Goal: Check status: Check status

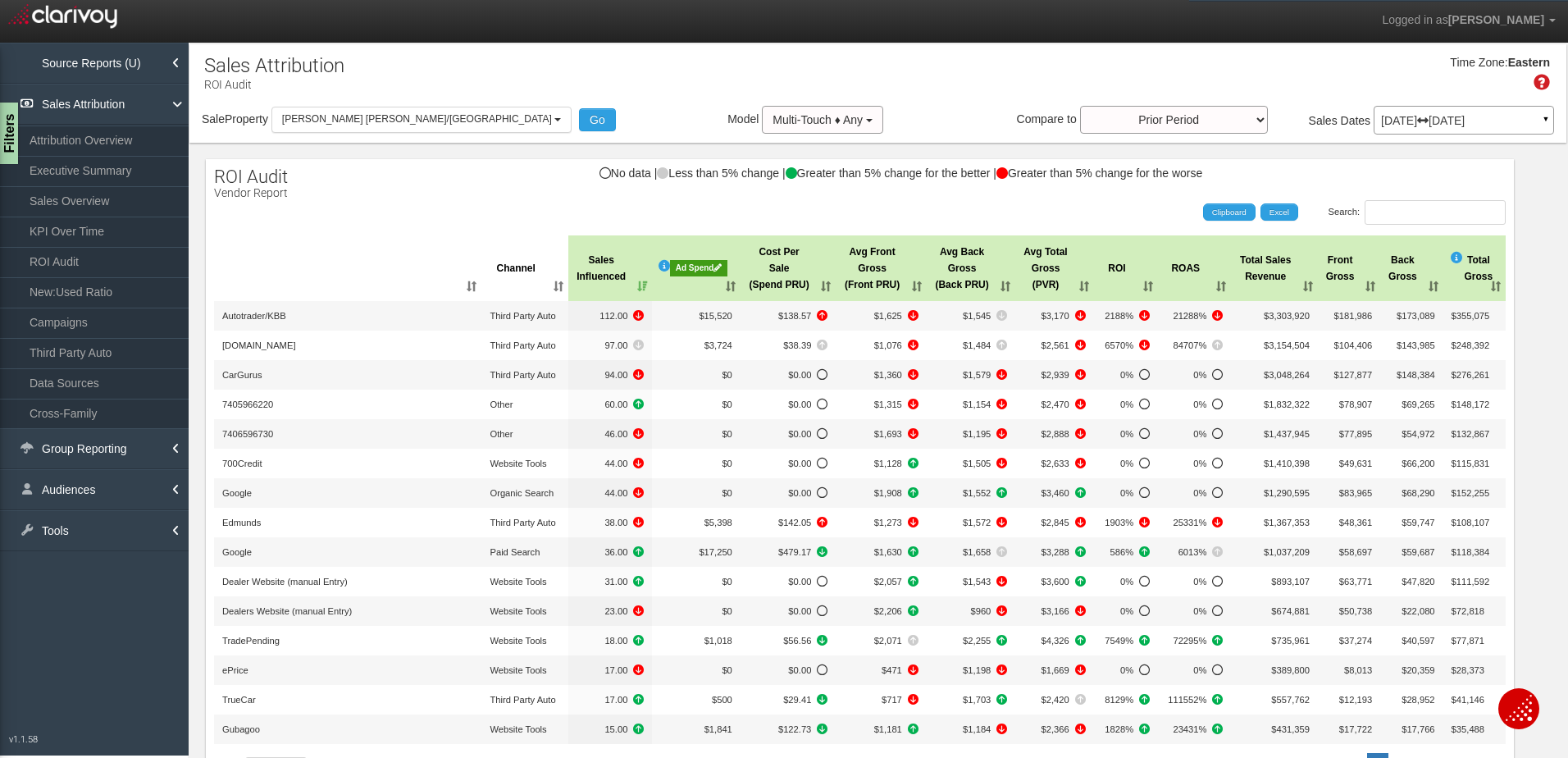
select select "object:37"
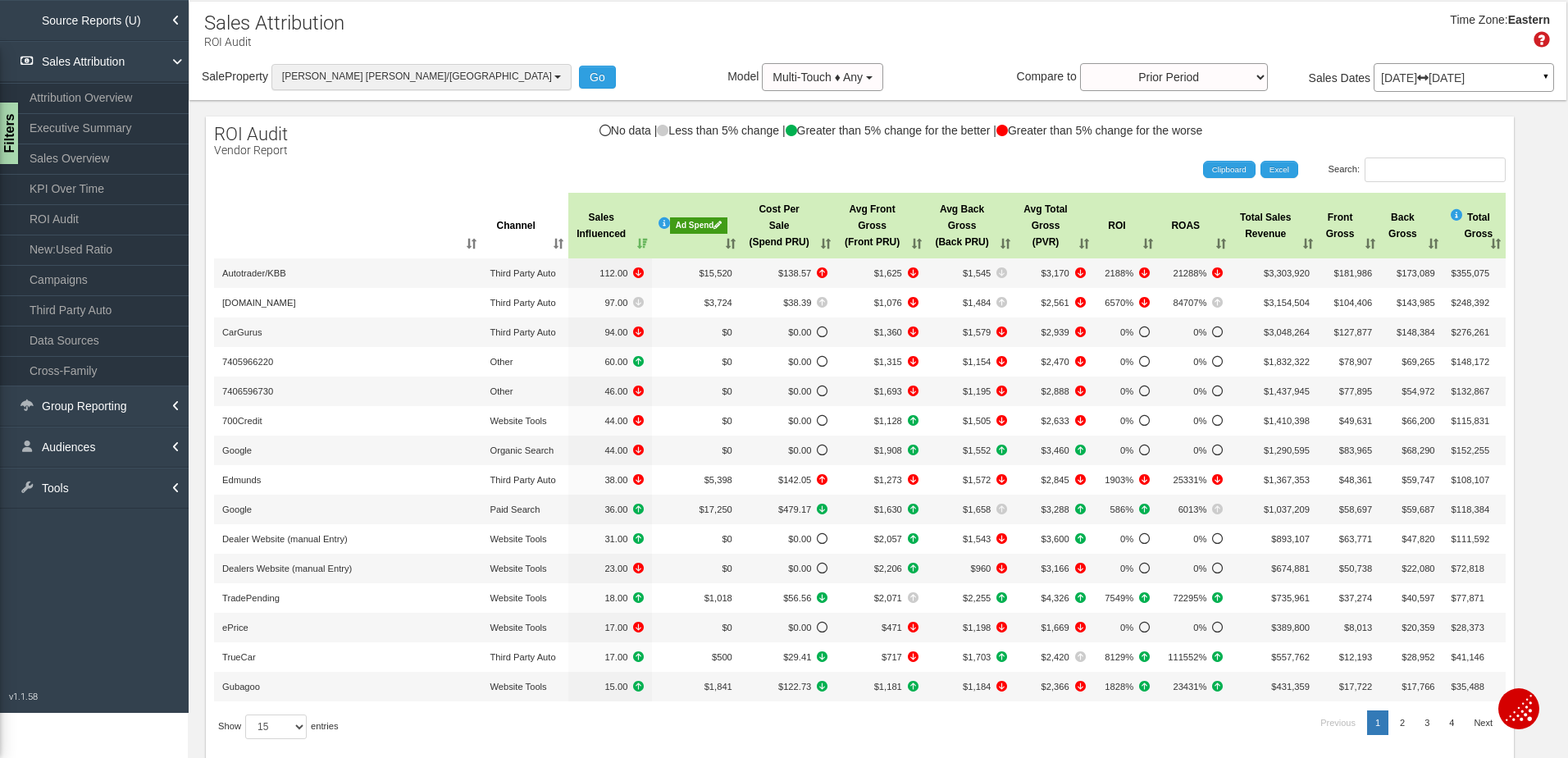
click at [350, 78] on span "[PERSON_NAME] [PERSON_NAME]/[GEOGRAPHIC_DATA]" at bounding box center [417, 76] width 270 height 12
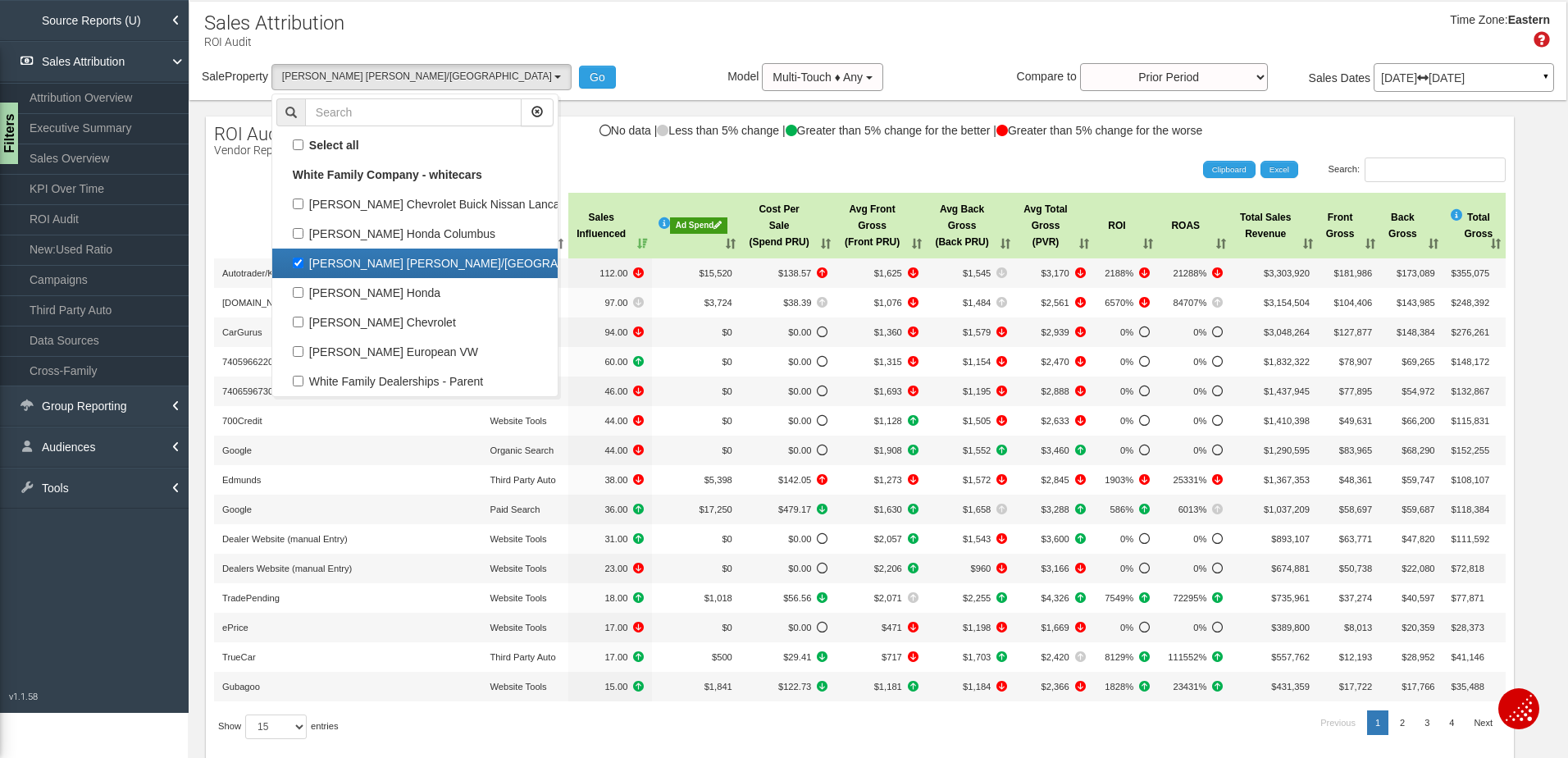
click at [300, 265] on label "[PERSON_NAME] [PERSON_NAME]/[GEOGRAPHIC_DATA]" at bounding box center [414, 262] width 277 height 21
click at [300, 265] on input "[PERSON_NAME] [PERSON_NAME]/[GEOGRAPHIC_DATA]" at bounding box center [298, 263] width 11 height 11
checkbox input "false"
select select
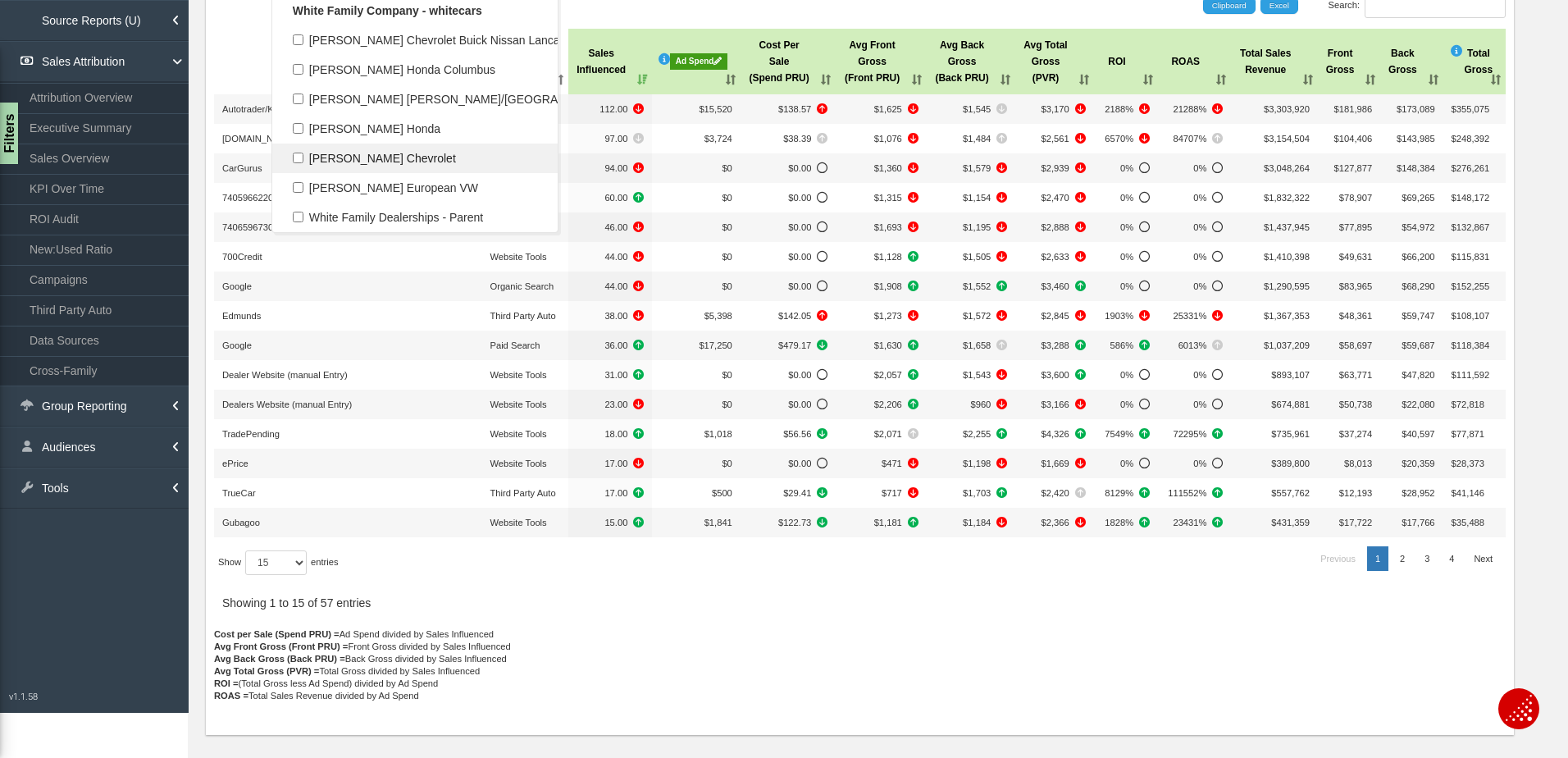
scroll to position [0, 0]
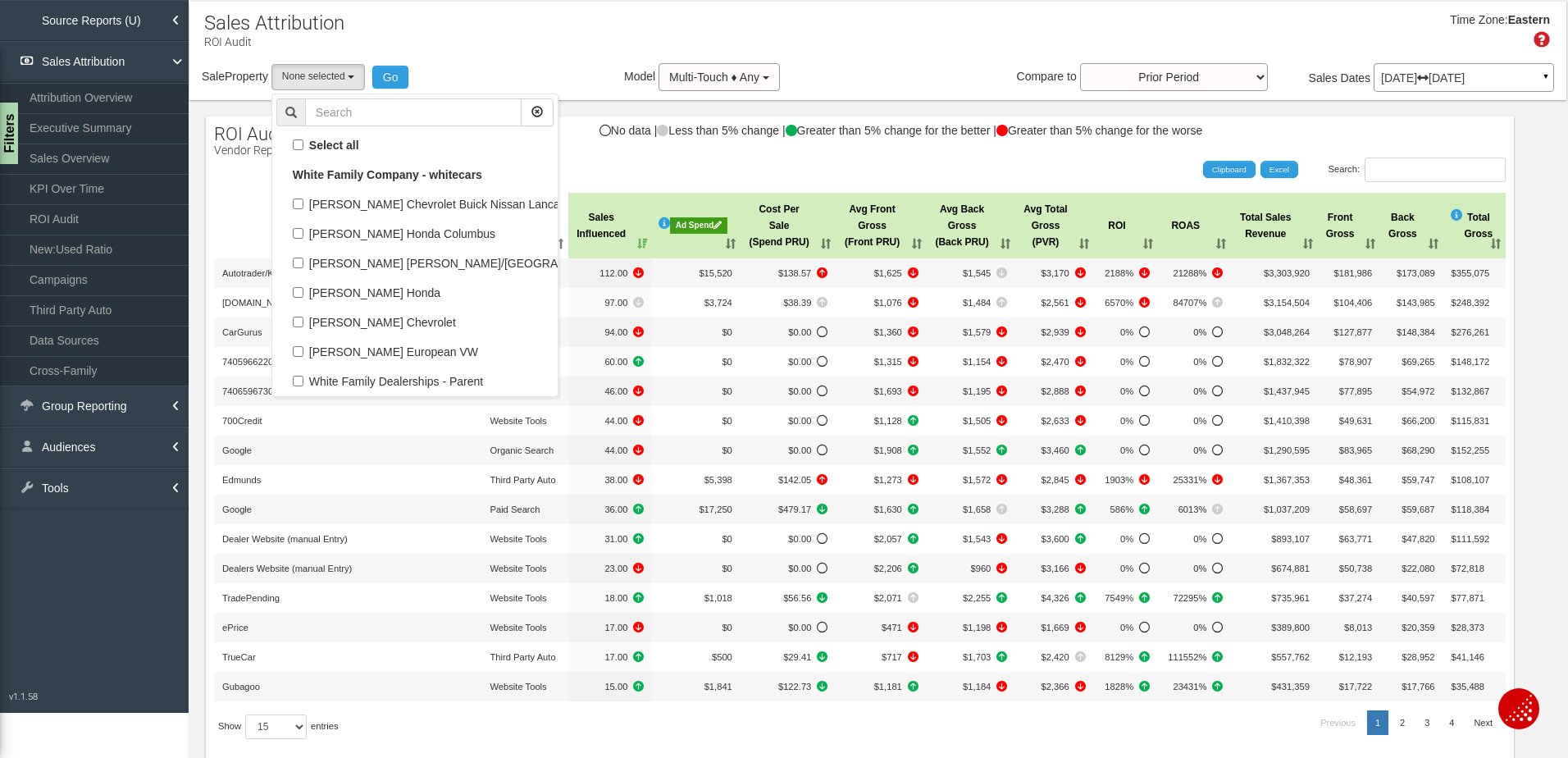
click at [461, 58] on div "Time Zone: Eastern" at bounding box center [877, 37] width 1377 height 53
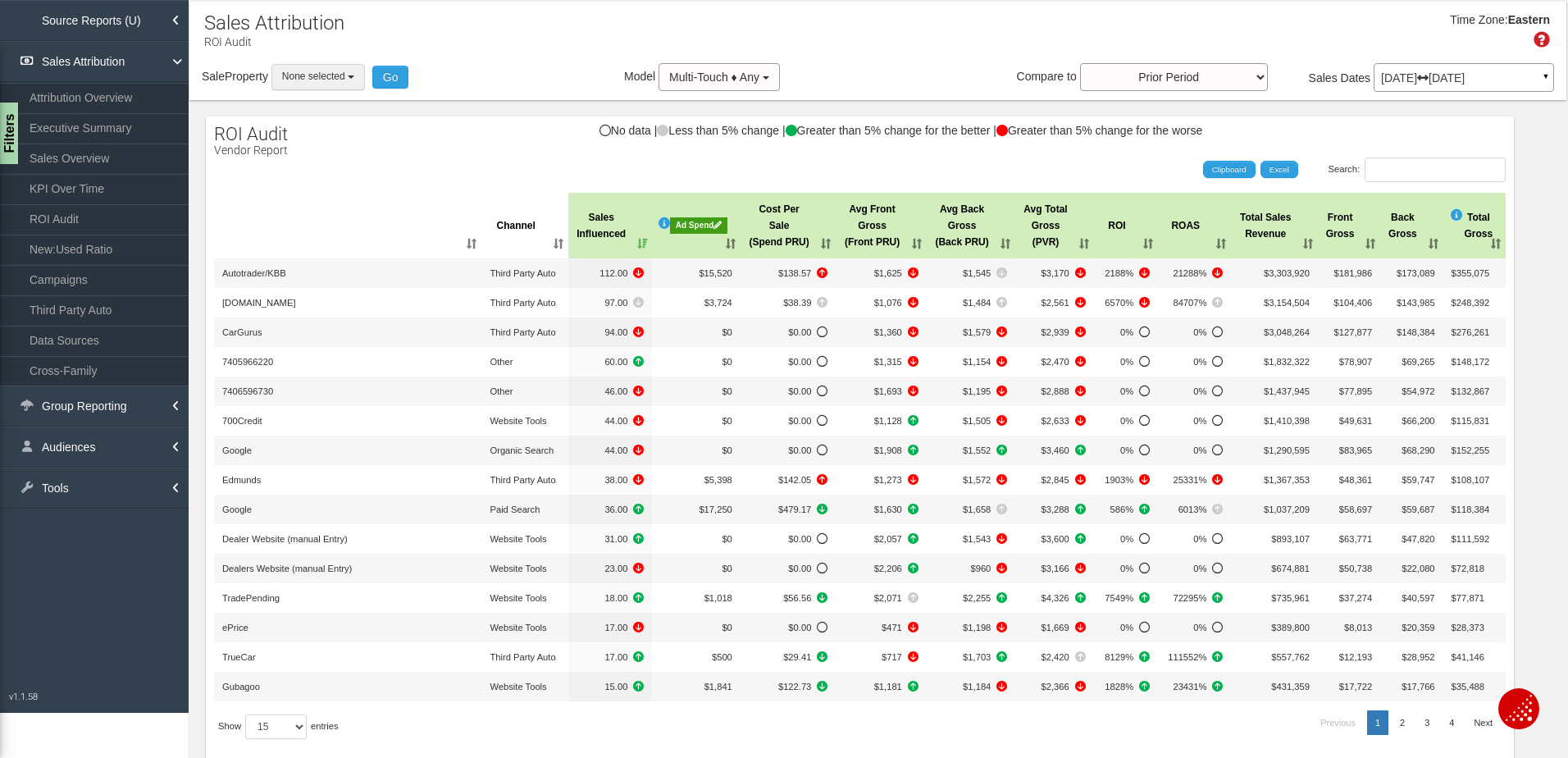
click at [318, 73] on span "None selected" at bounding box center [313, 76] width 63 height 12
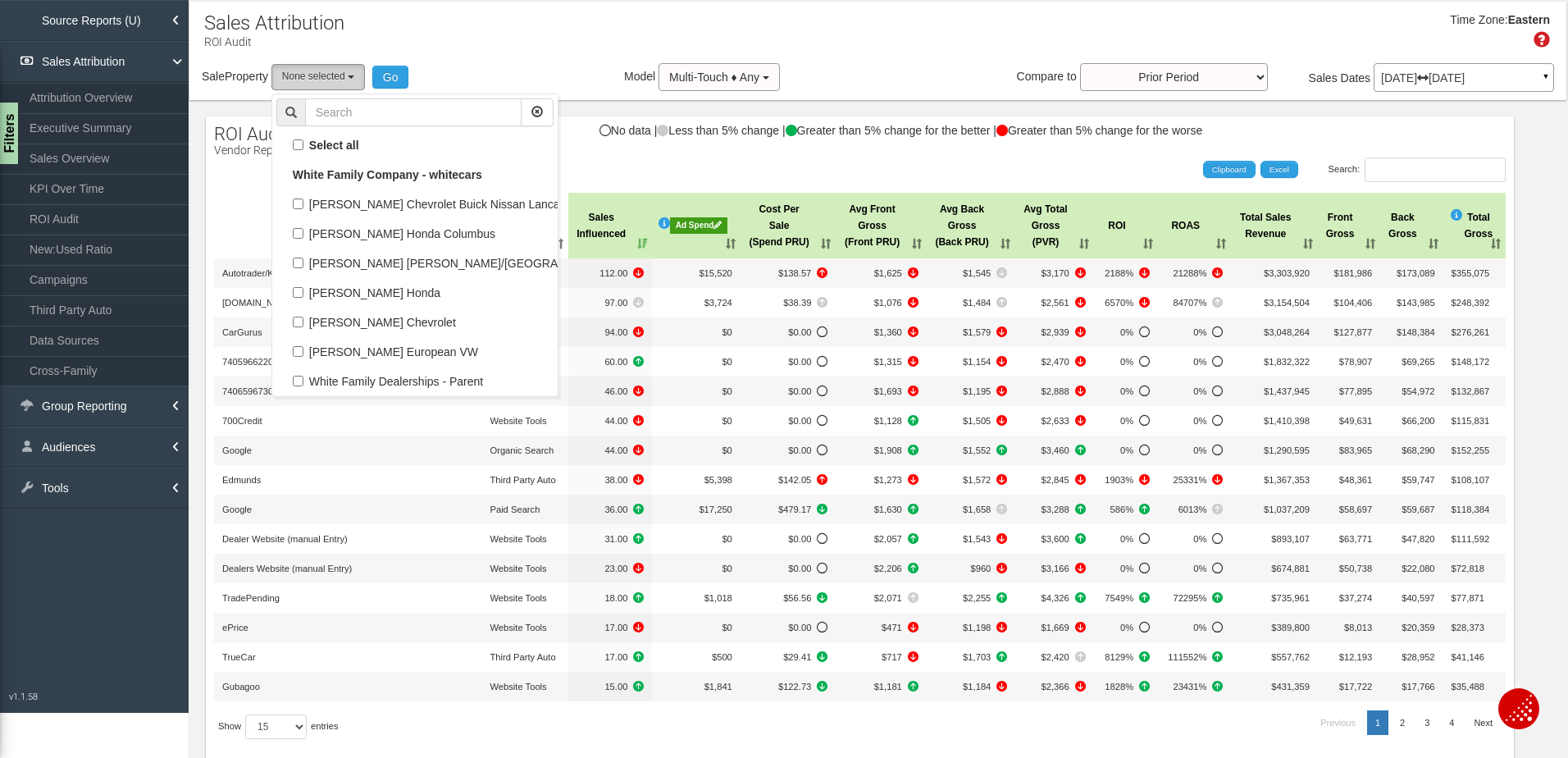
click at [323, 69] on button "None selected" at bounding box center [318, 77] width 93 height 26
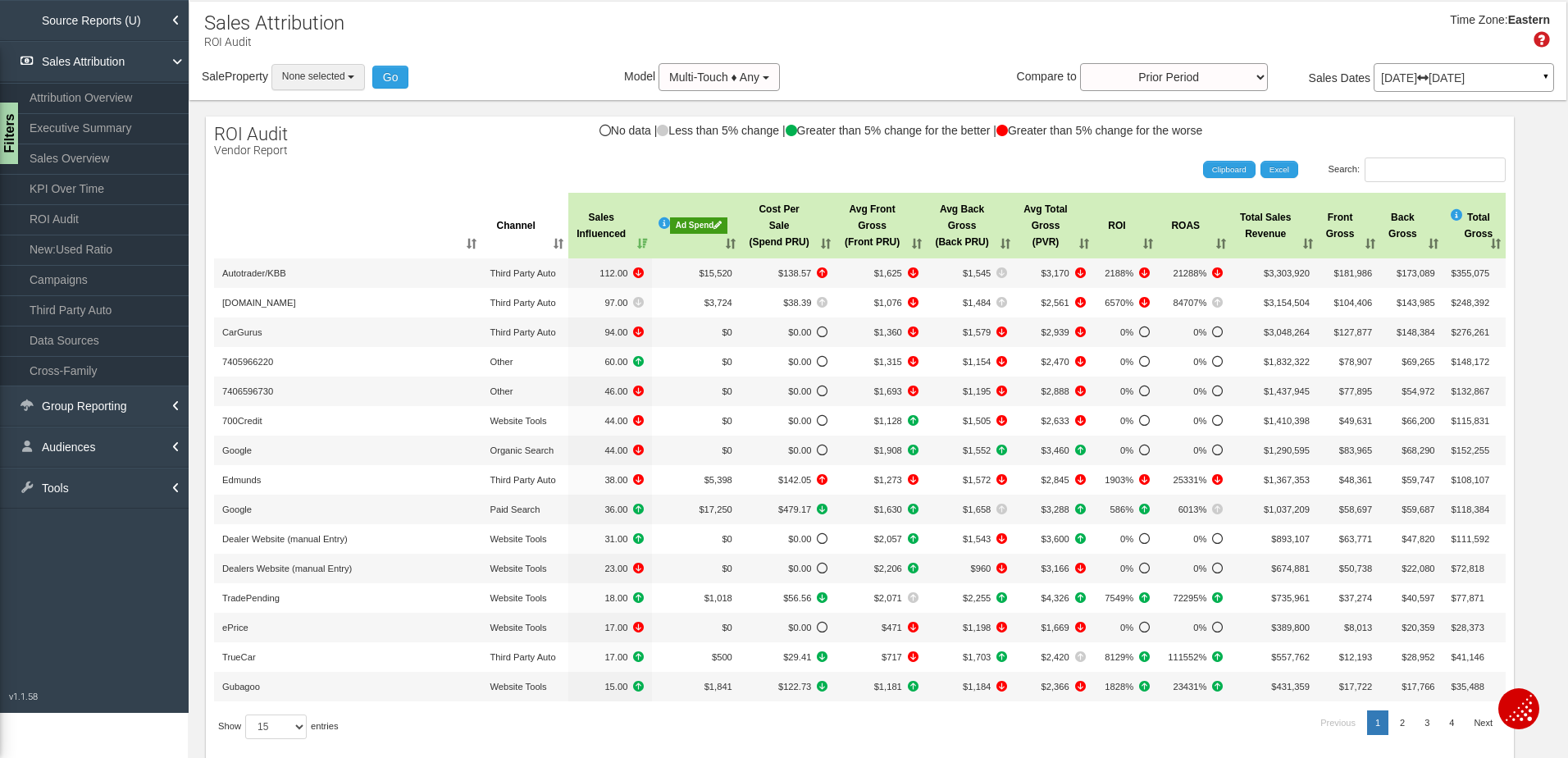
click at [335, 76] on span "None selected" at bounding box center [313, 76] width 63 height 12
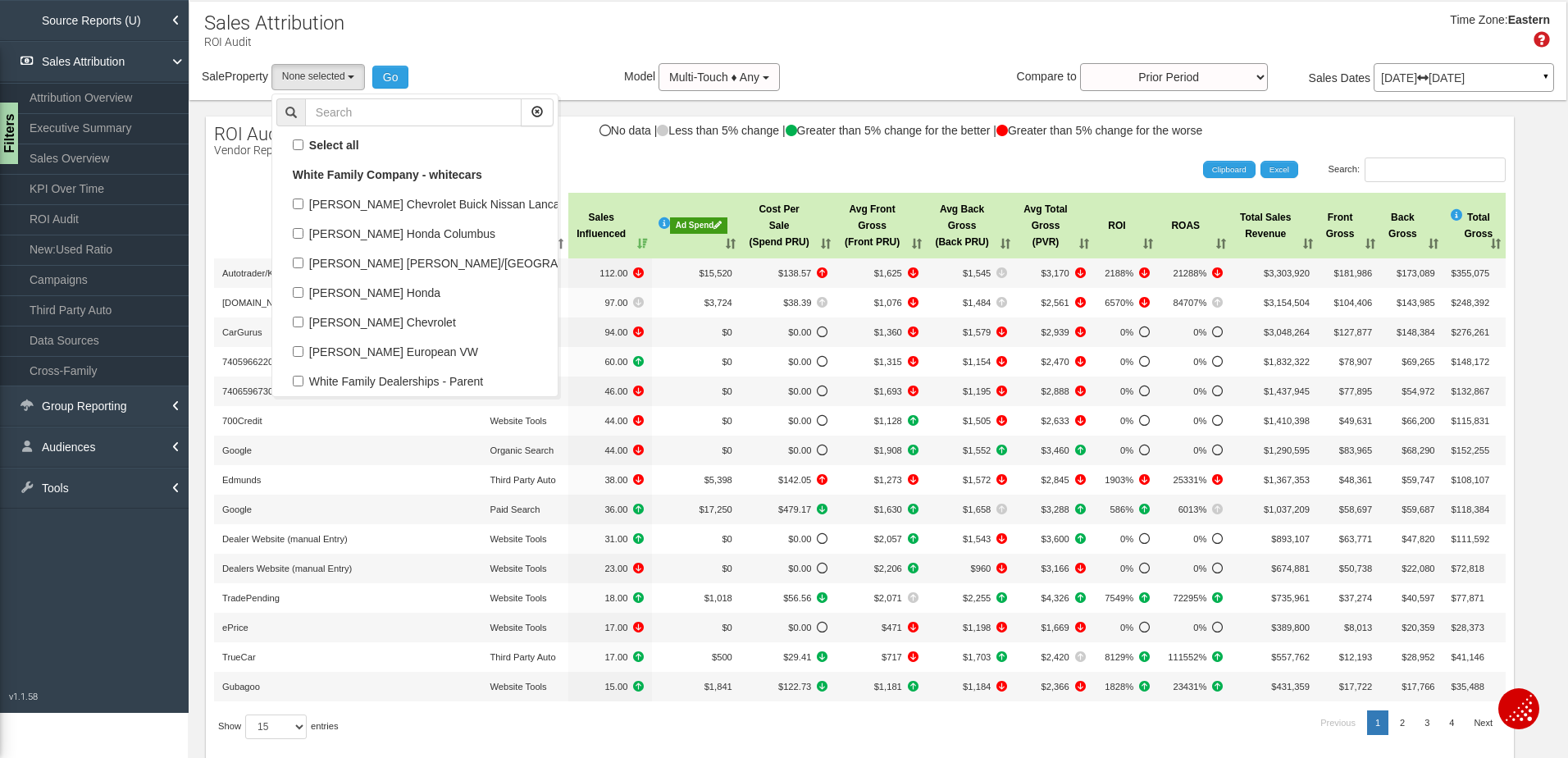
click at [630, 166] on div "Search: Clipboard Excel" at bounding box center [851, 169] width 1308 height 25
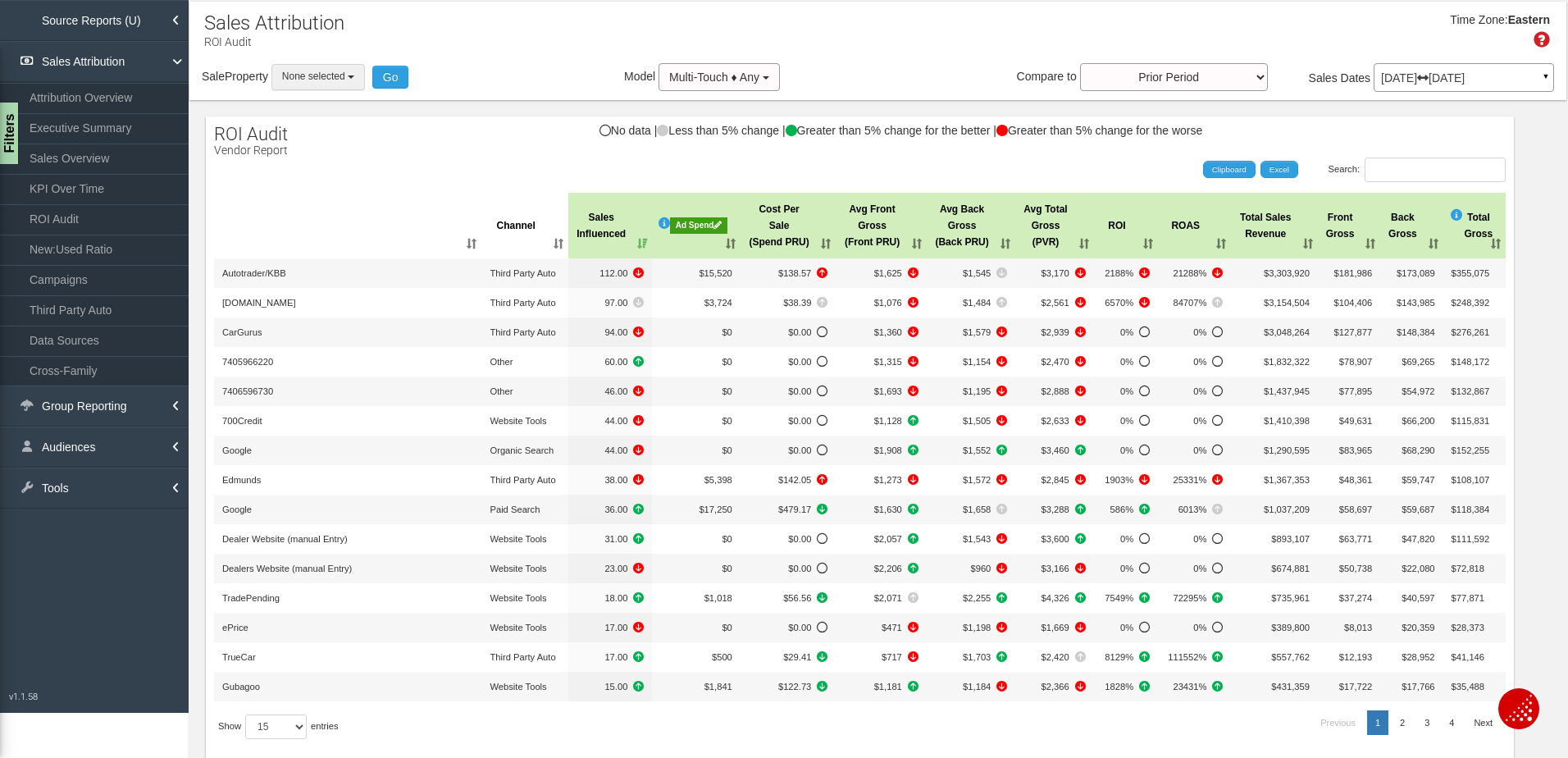
click at [324, 79] on span "None selected" at bounding box center [313, 76] width 63 height 12
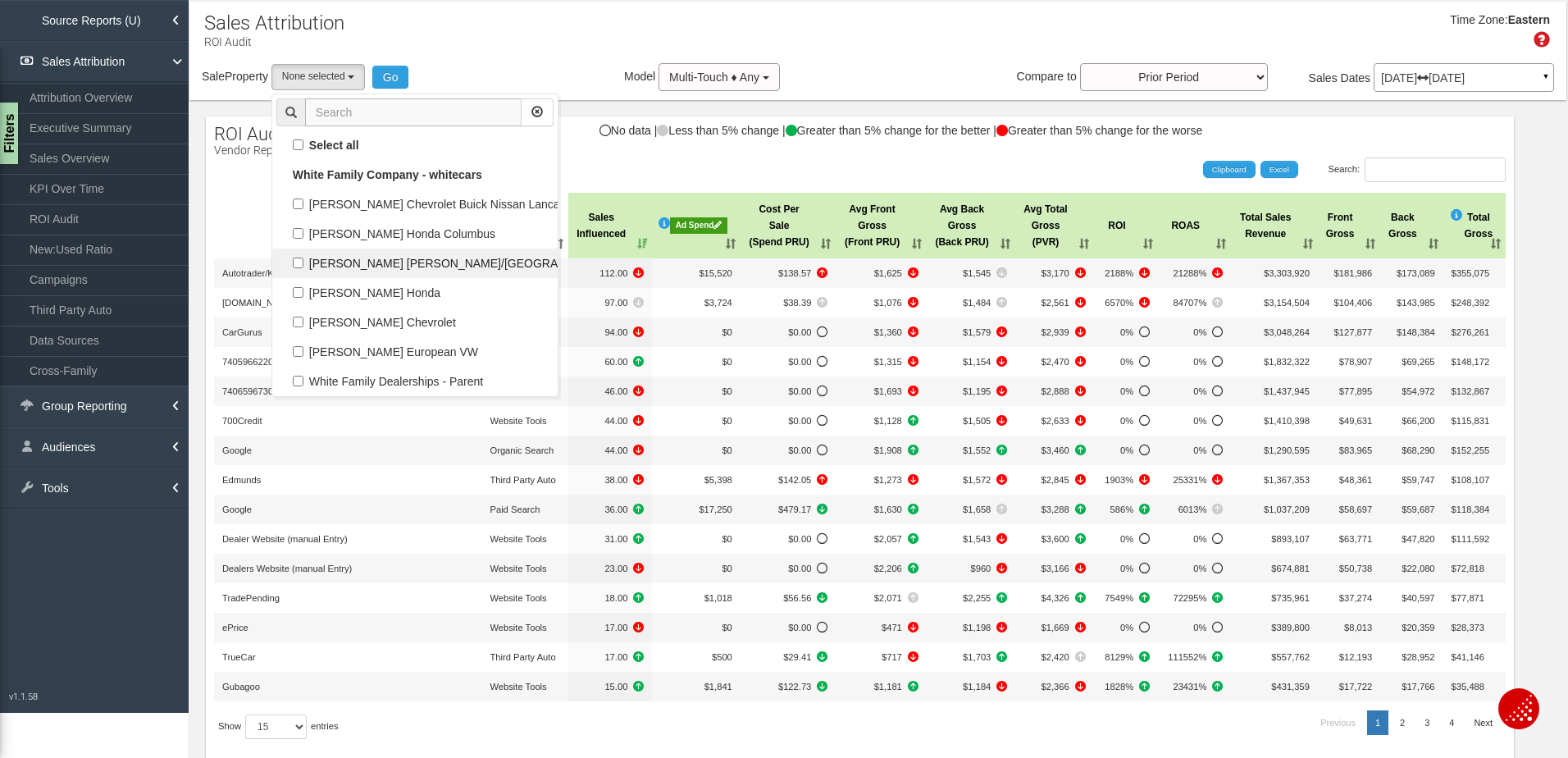
scroll to position [82, 0]
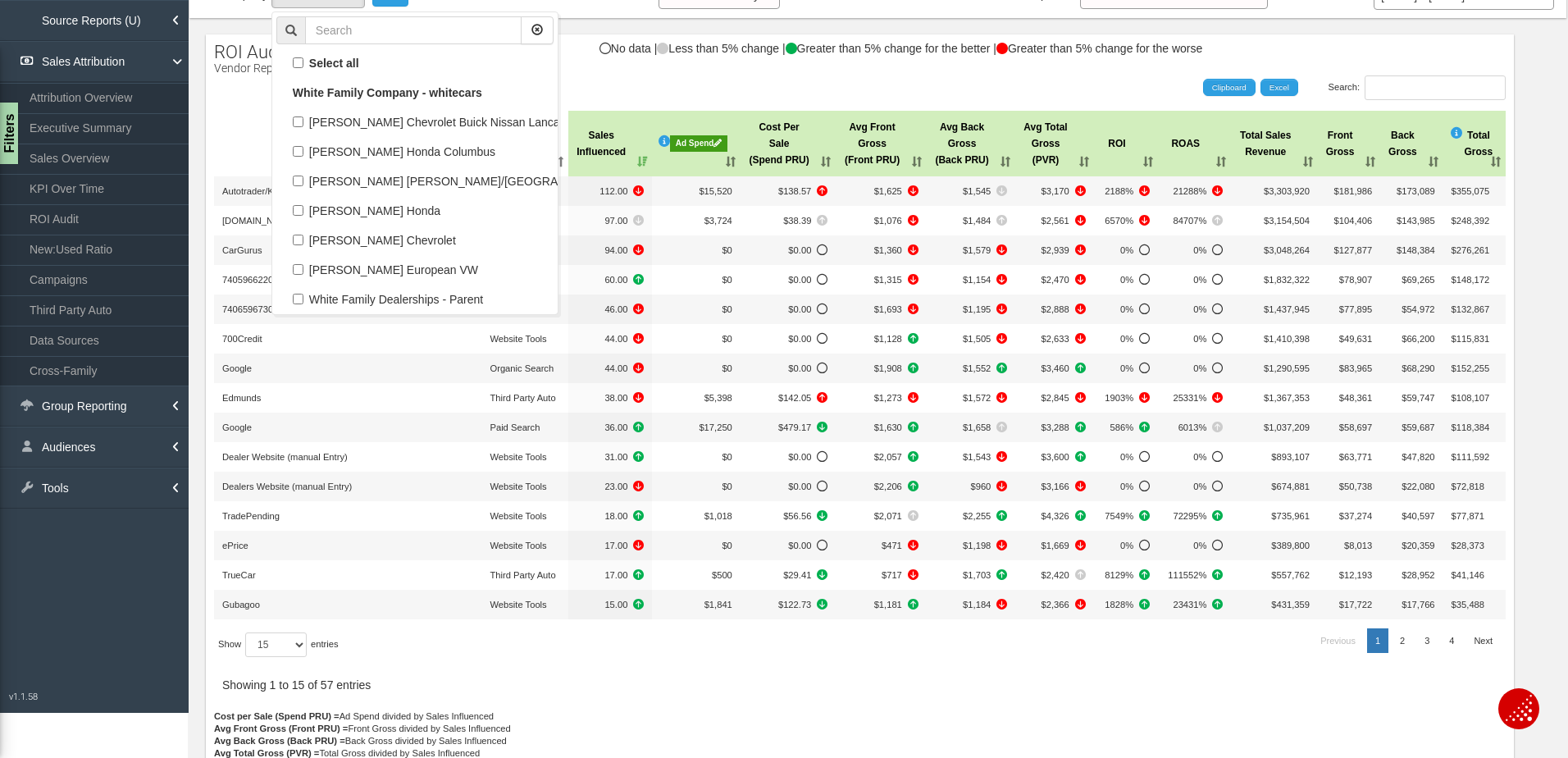
click at [633, 88] on div "Search: Clipboard Excel" at bounding box center [851, 88] width 1308 height 25
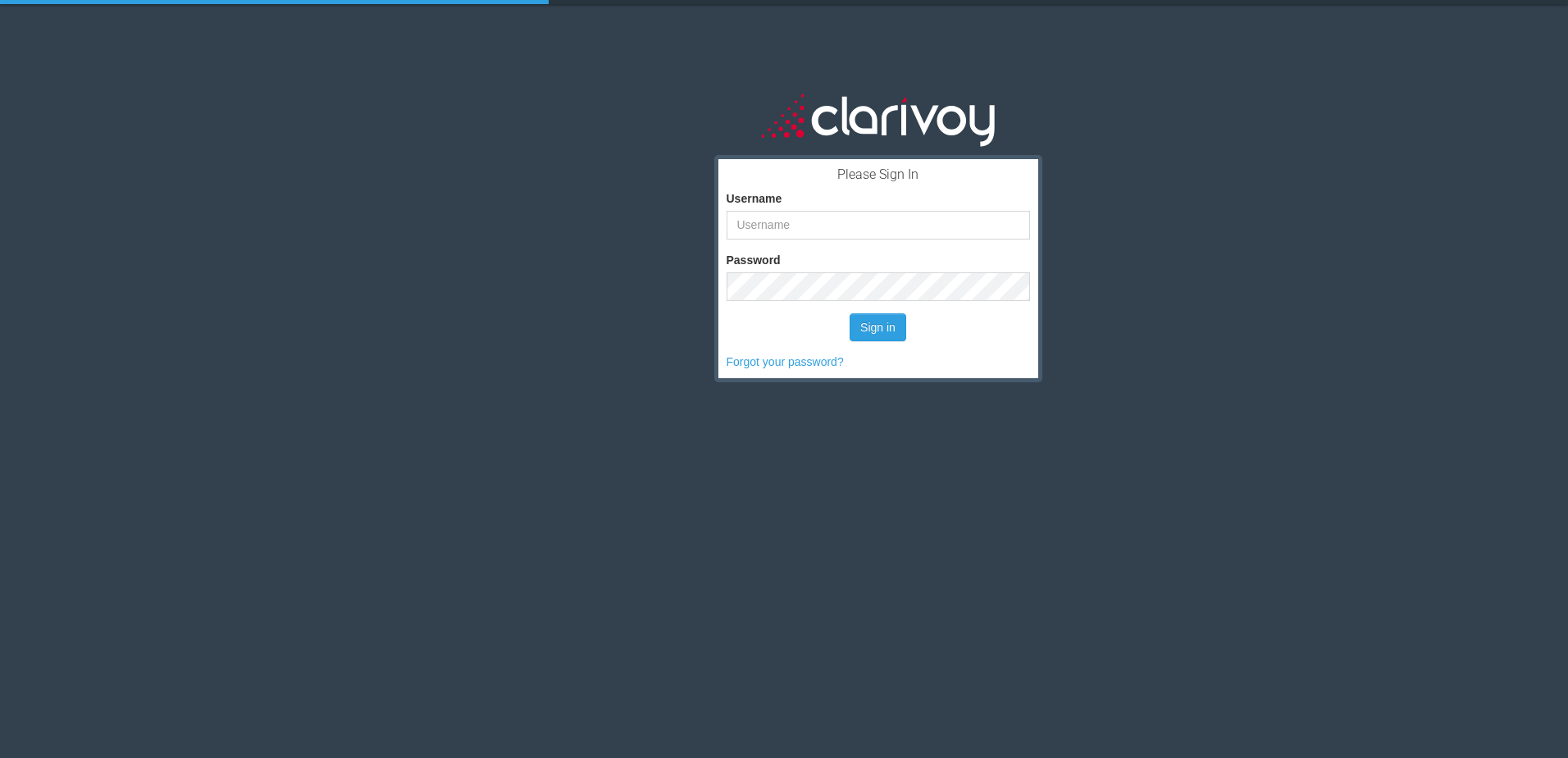
scroll to position [43, 0]
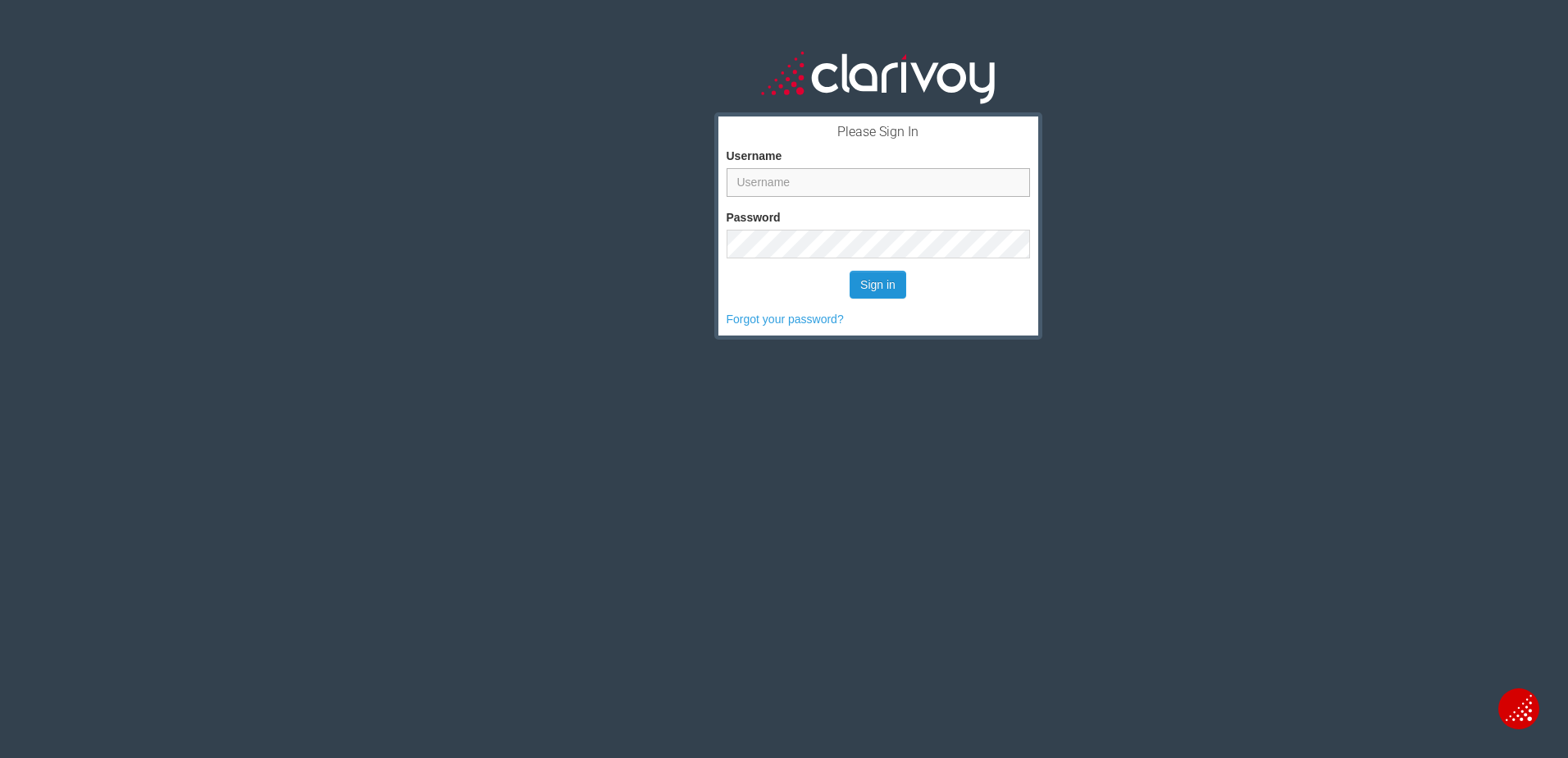
type input "sdennis@whitecars.com"
click at [885, 283] on button "Sign in" at bounding box center [878, 284] width 57 height 28
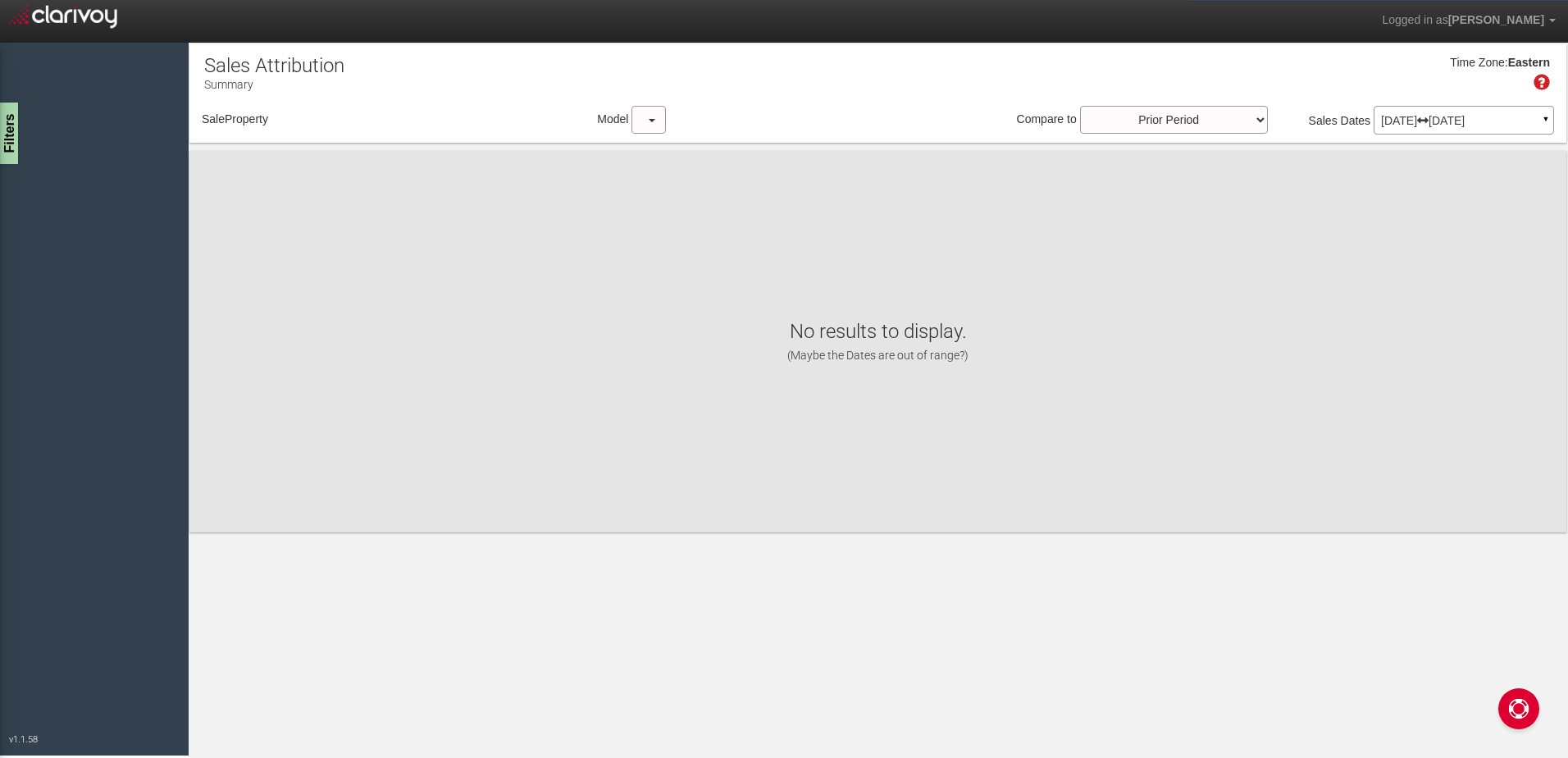
select select "object:272"
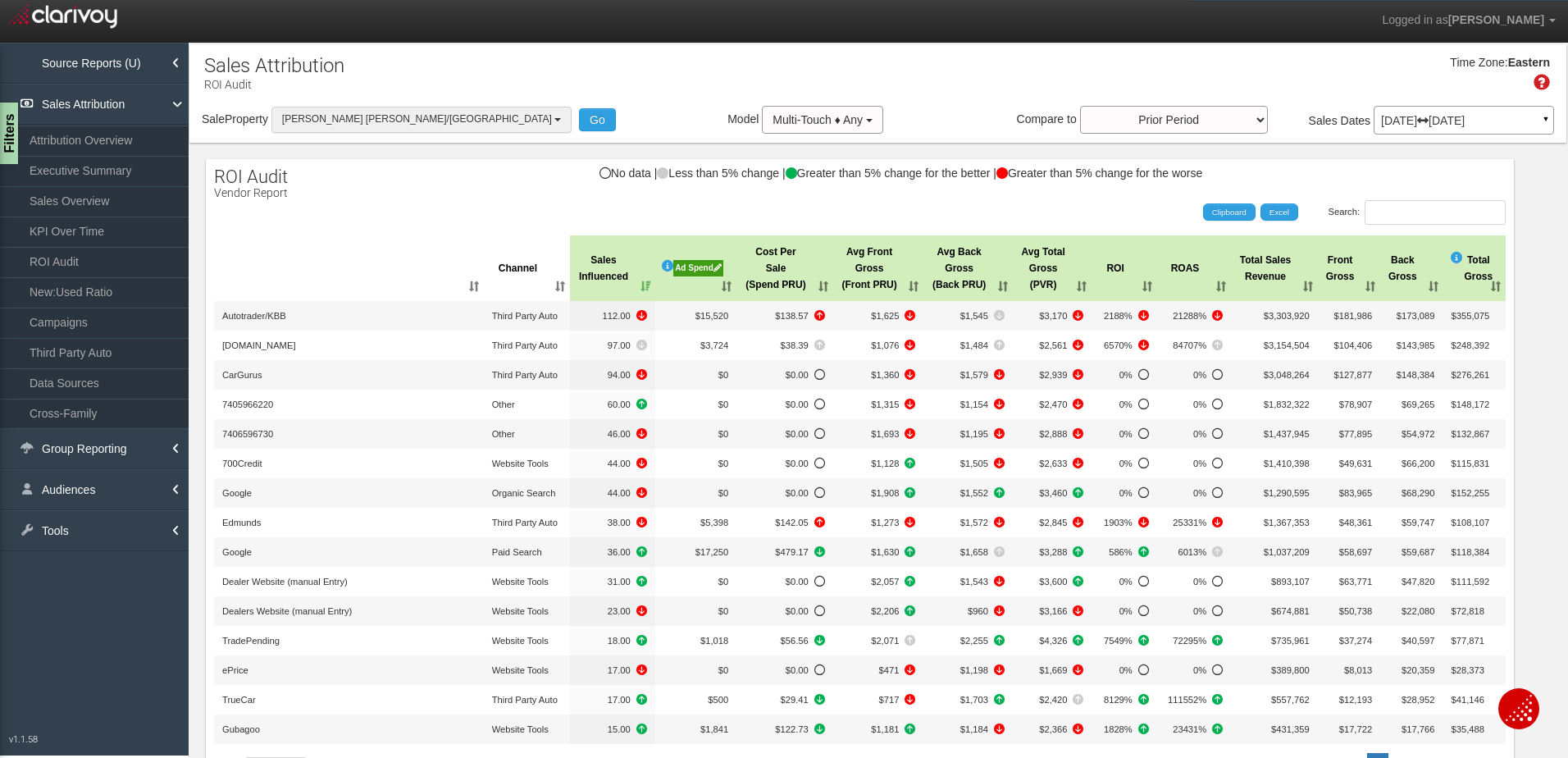
click at [403, 108] on button "[PERSON_NAME] [PERSON_NAME]/[GEOGRAPHIC_DATA]" at bounding box center [421, 120] width 300 height 26
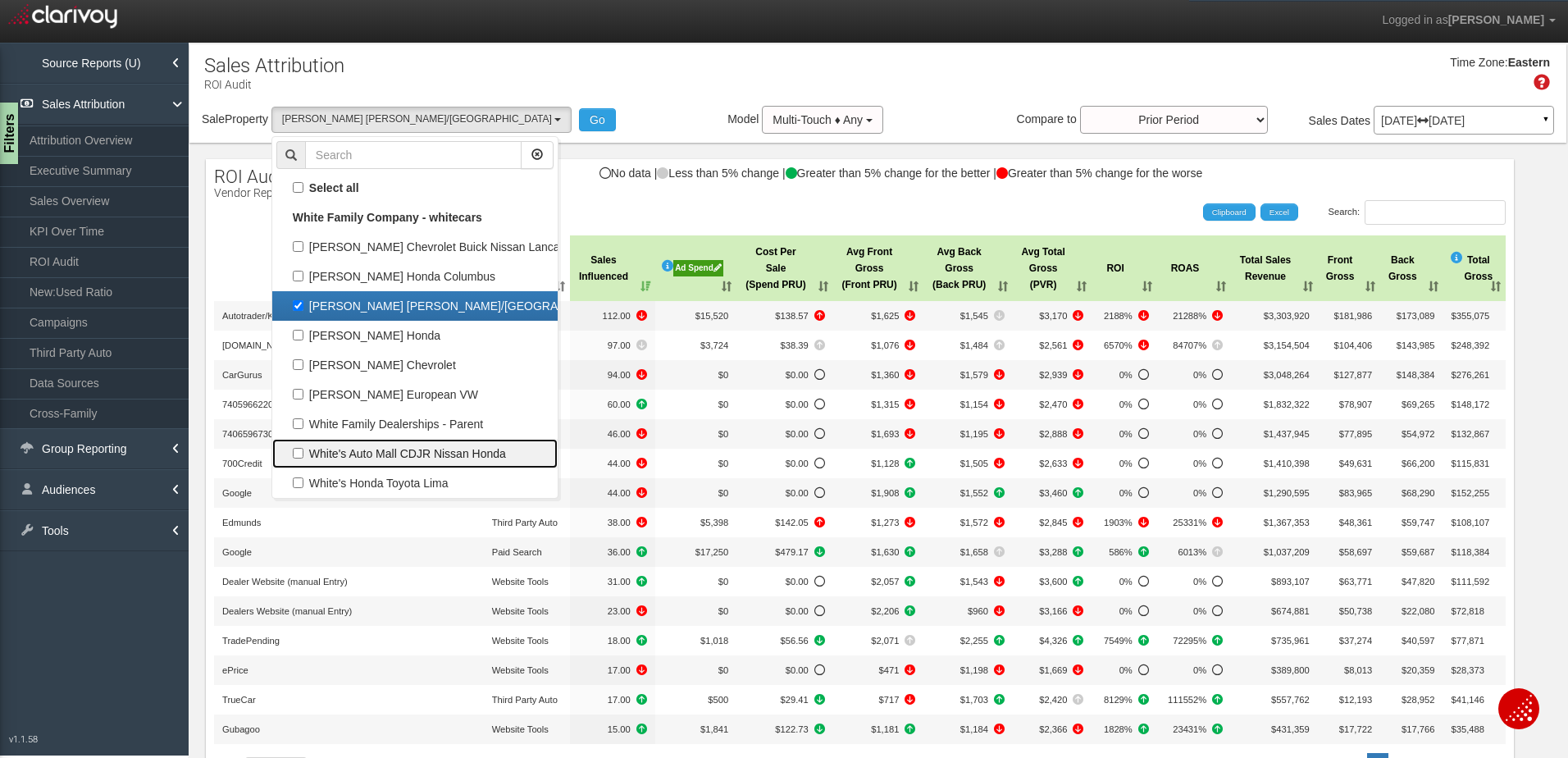
click at [429, 454] on label "White's Auto Mall CDJR Nissan Honda" at bounding box center [414, 454] width 277 height 21
click at [303, 454] on input "White's Auto Mall CDJR Nissan Honda" at bounding box center [298, 454] width 11 height 11
checkbox input "true"
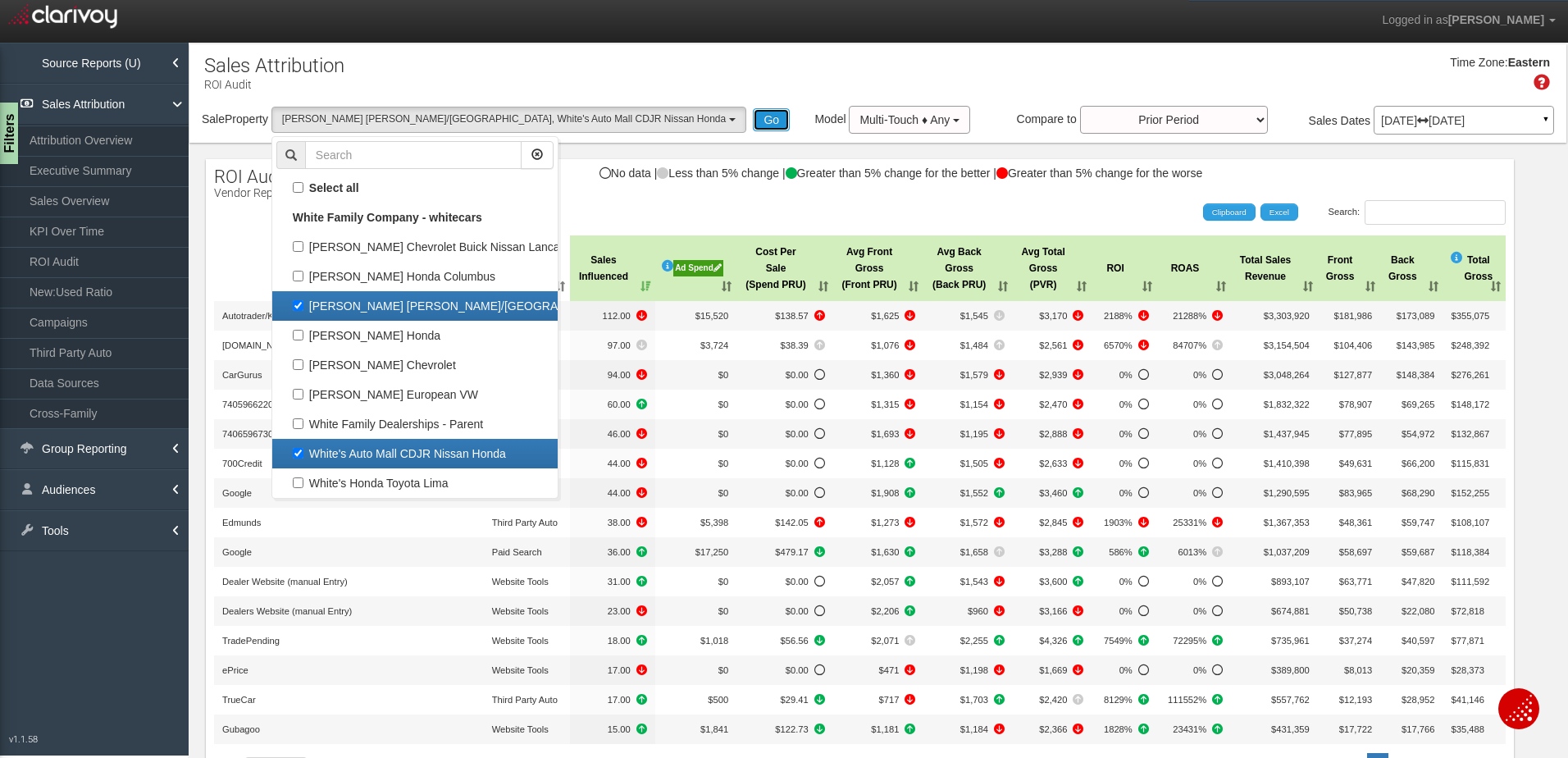
click at [753, 112] on button "Go" at bounding box center [771, 119] width 37 height 23
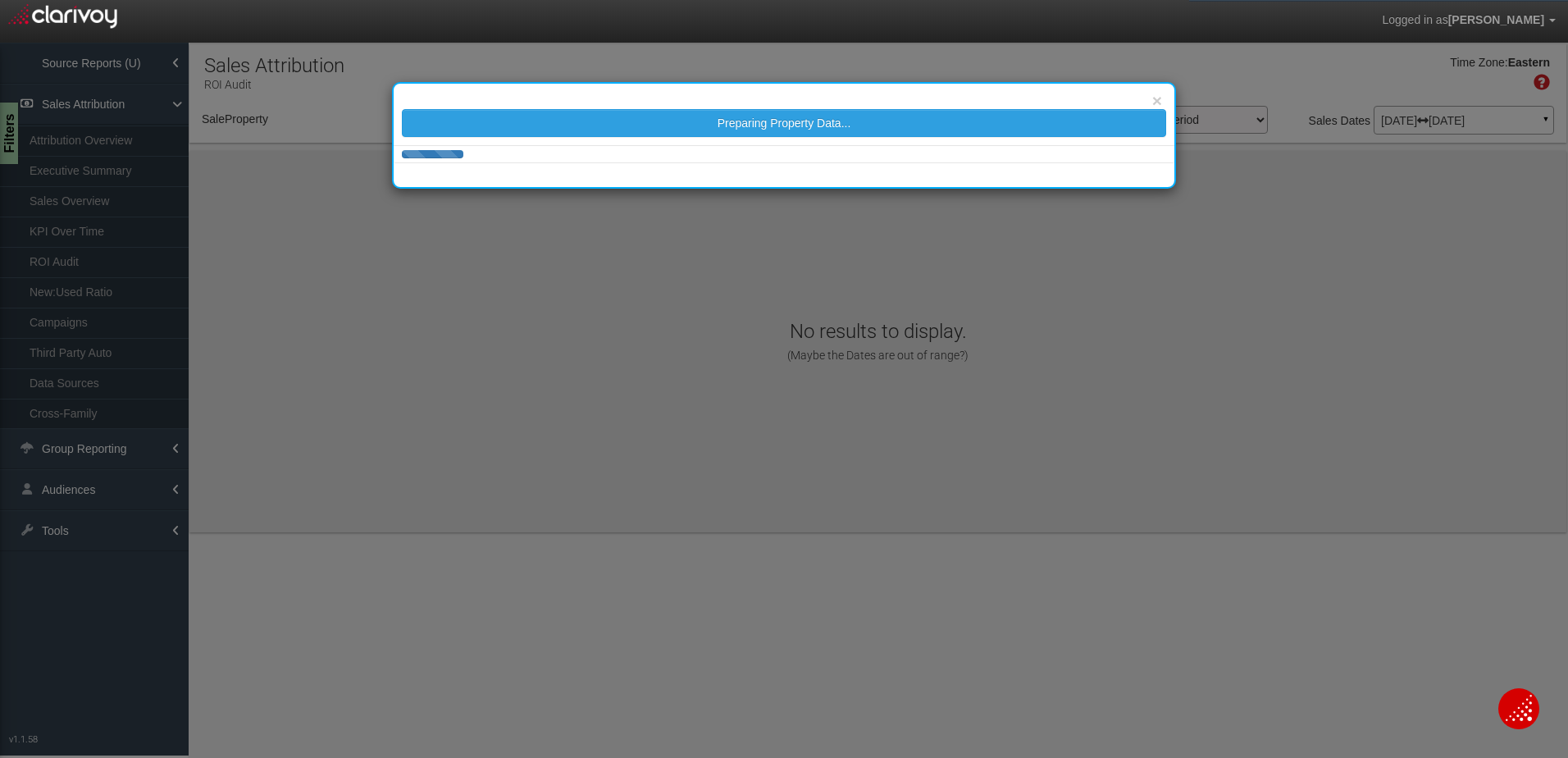
select select "object:347"
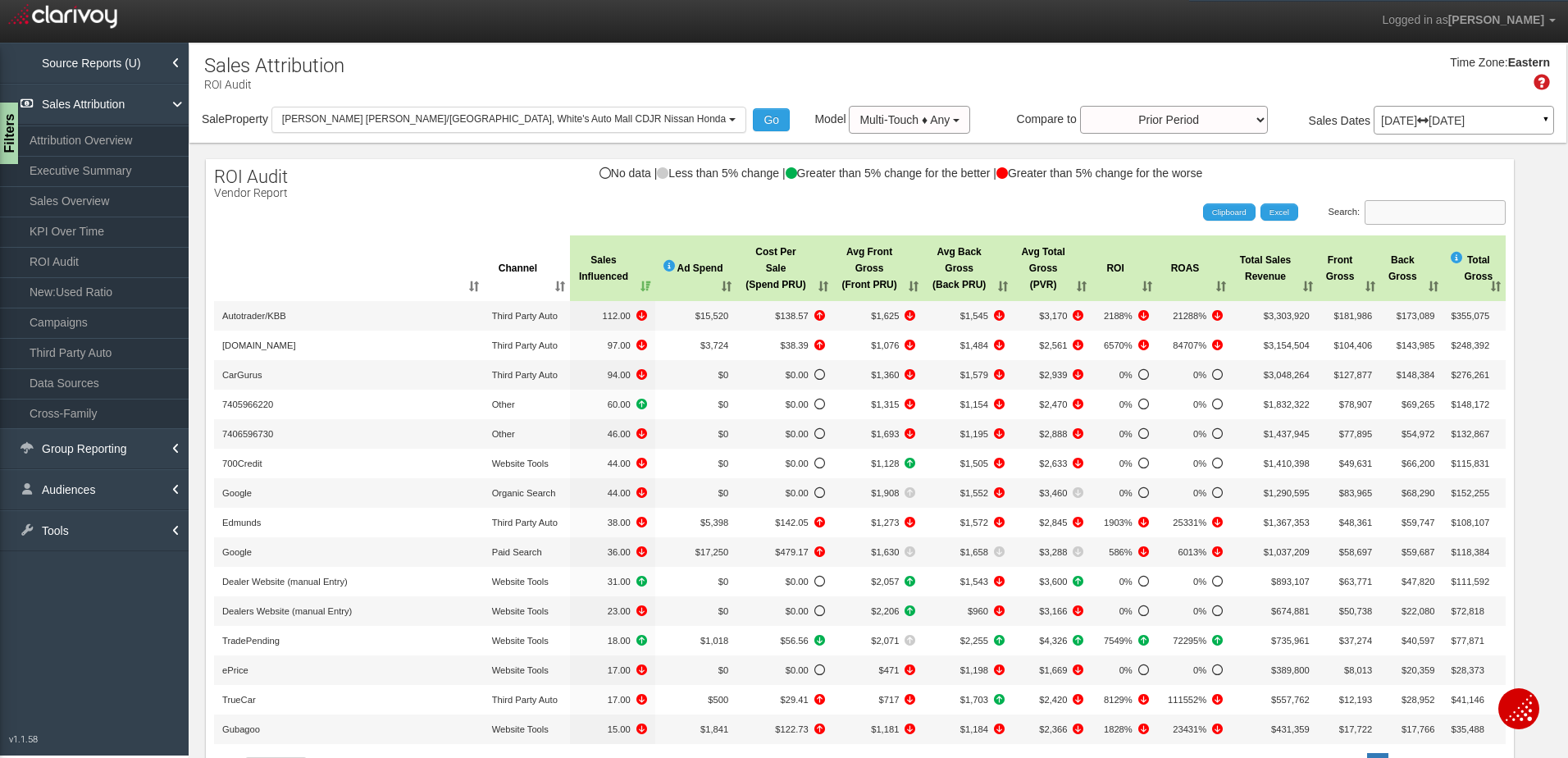
click at [1393, 217] on input "Search:" at bounding box center [1435, 212] width 141 height 25
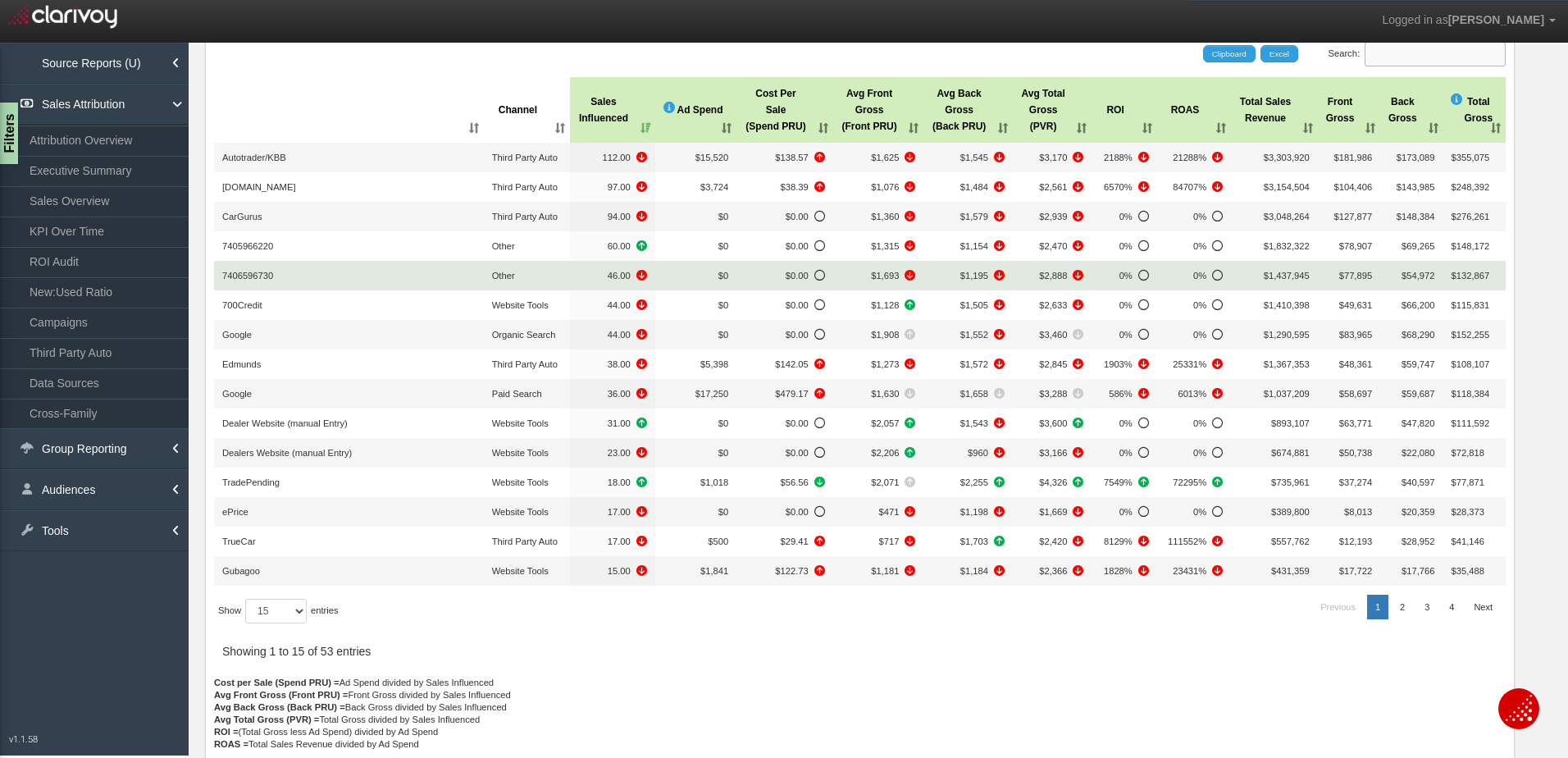
scroll to position [164, 0]
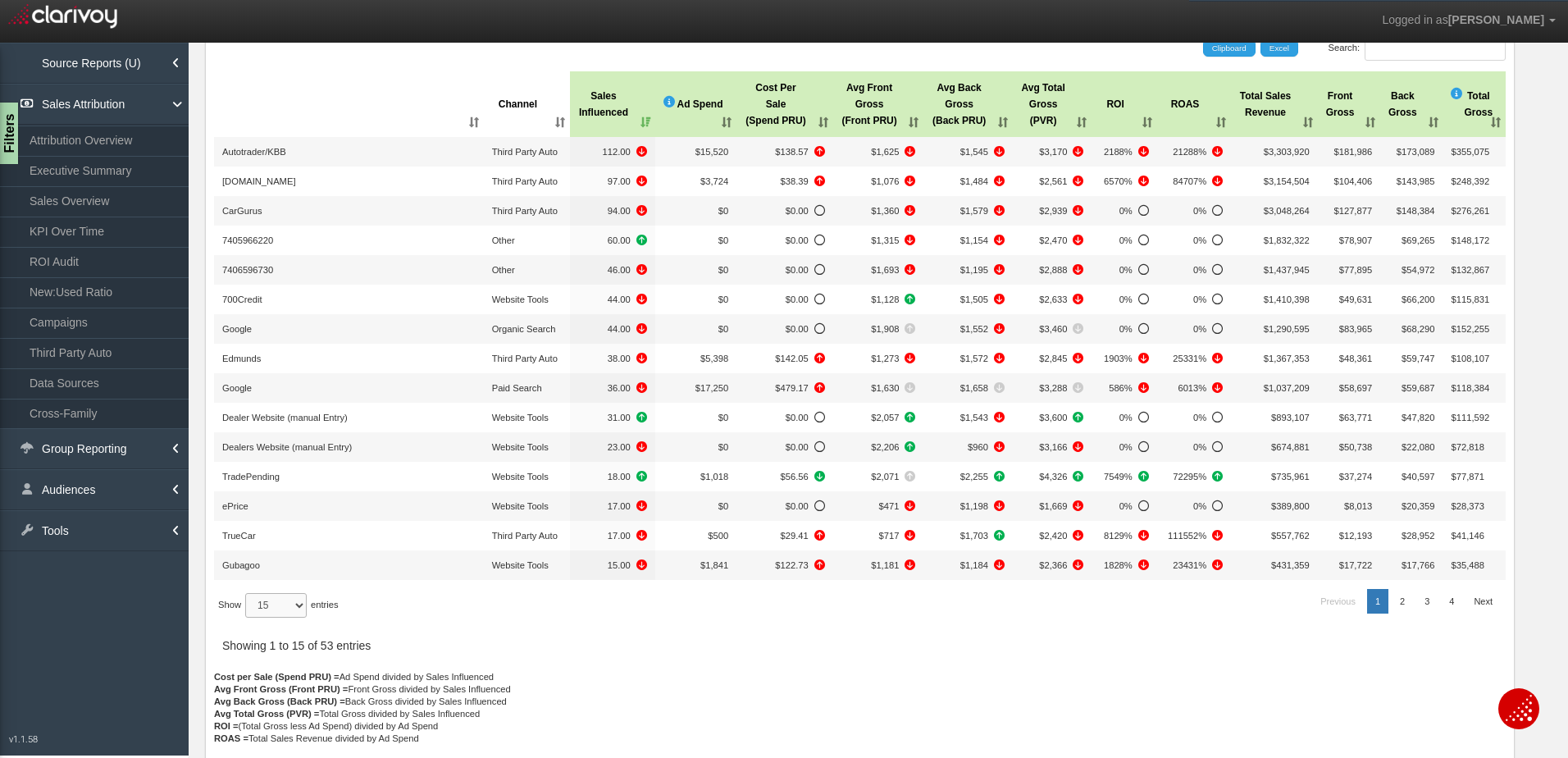
click at [277, 605] on select "15 30 50 All" at bounding box center [275, 605] width 61 height 25
select select "-1"
click at [248, 618] on select "15 30 50 All" at bounding box center [275, 605] width 61 height 25
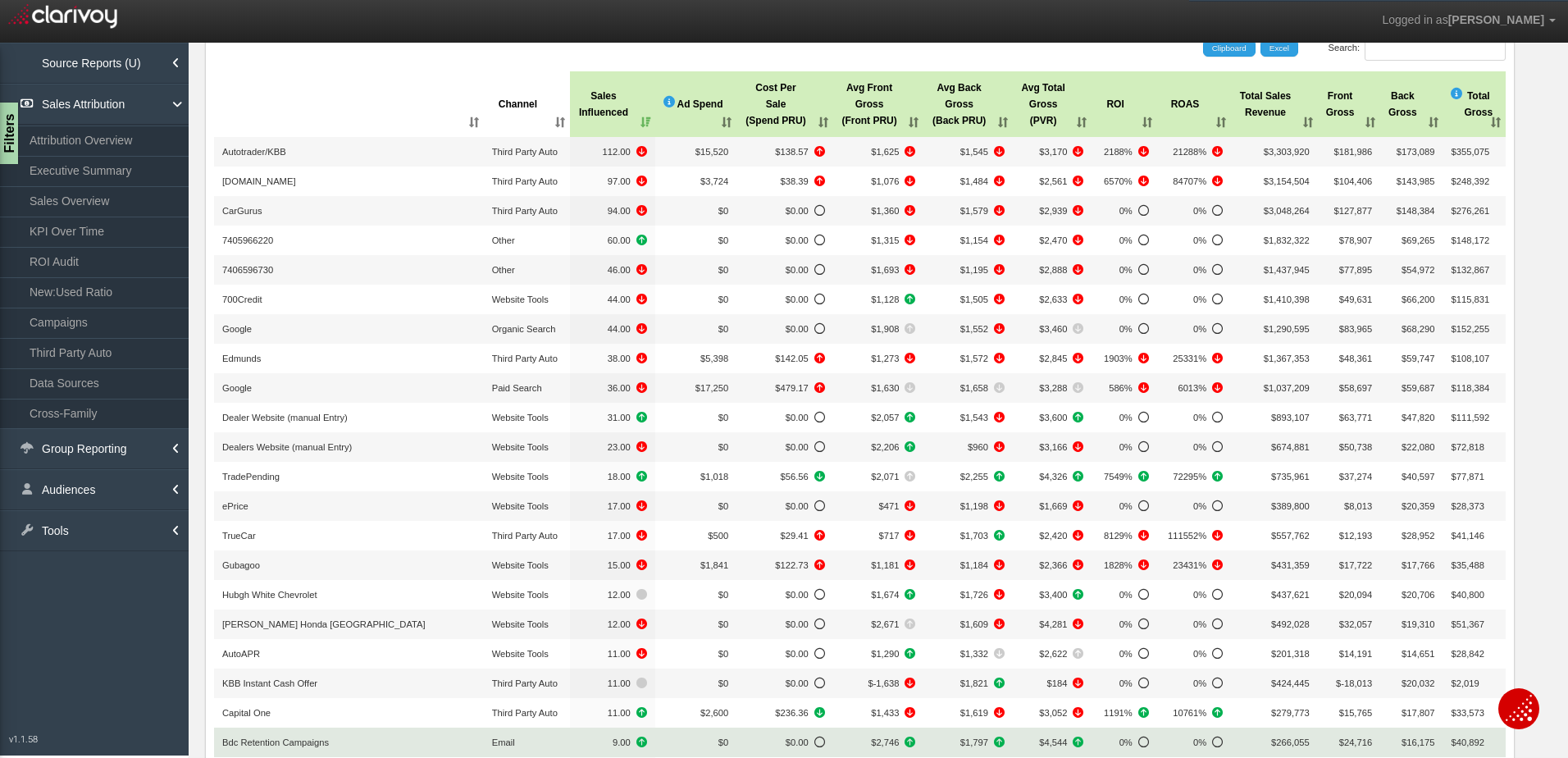
scroll to position [0, 0]
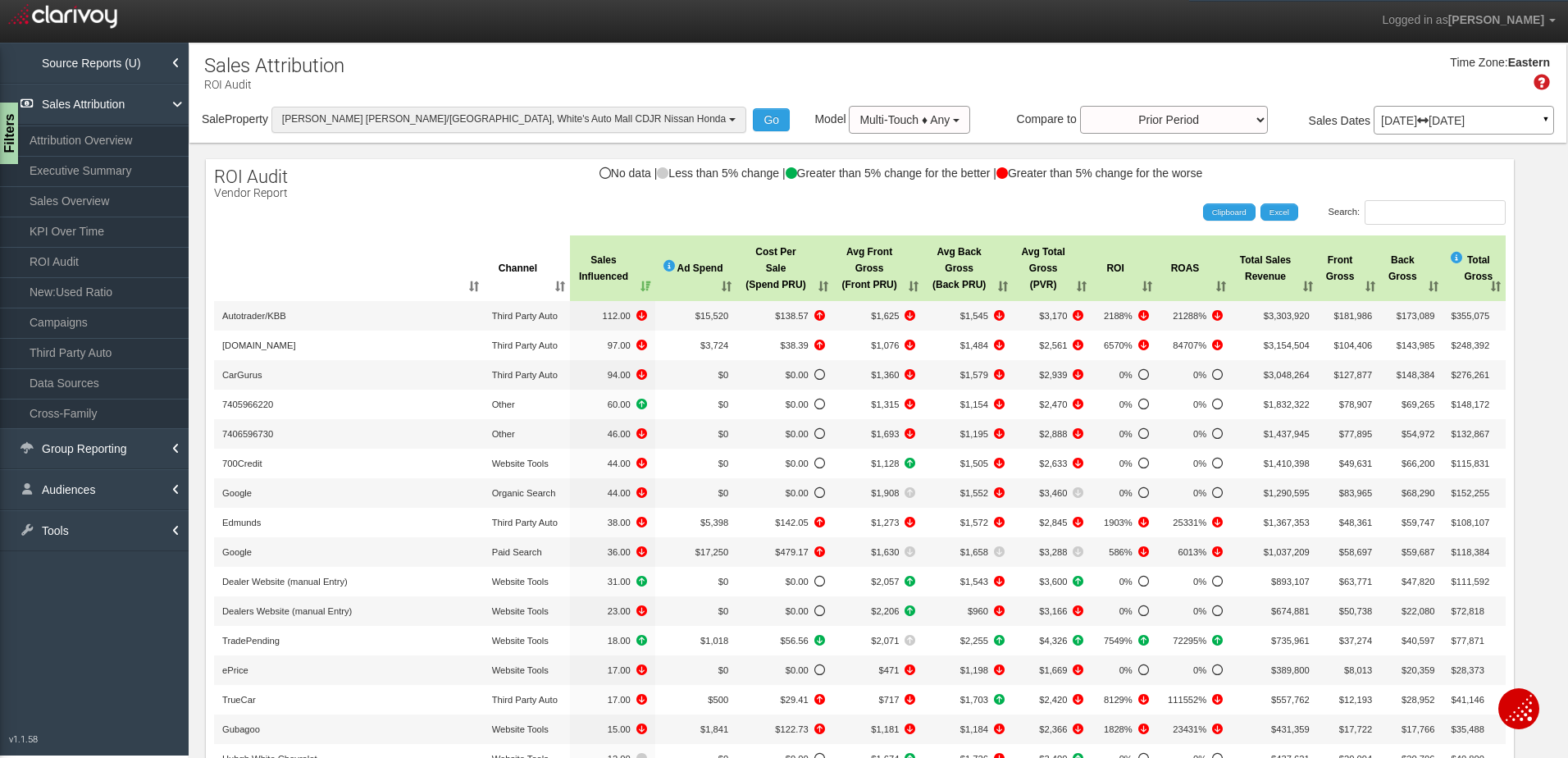
click at [462, 111] on button "[PERSON_NAME] [PERSON_NAME]/[GEOGRAPHIC_DATA], White's Auto Mall CDJR Nissan Ho…" at bounding box center [509, 120] width 475 height 26
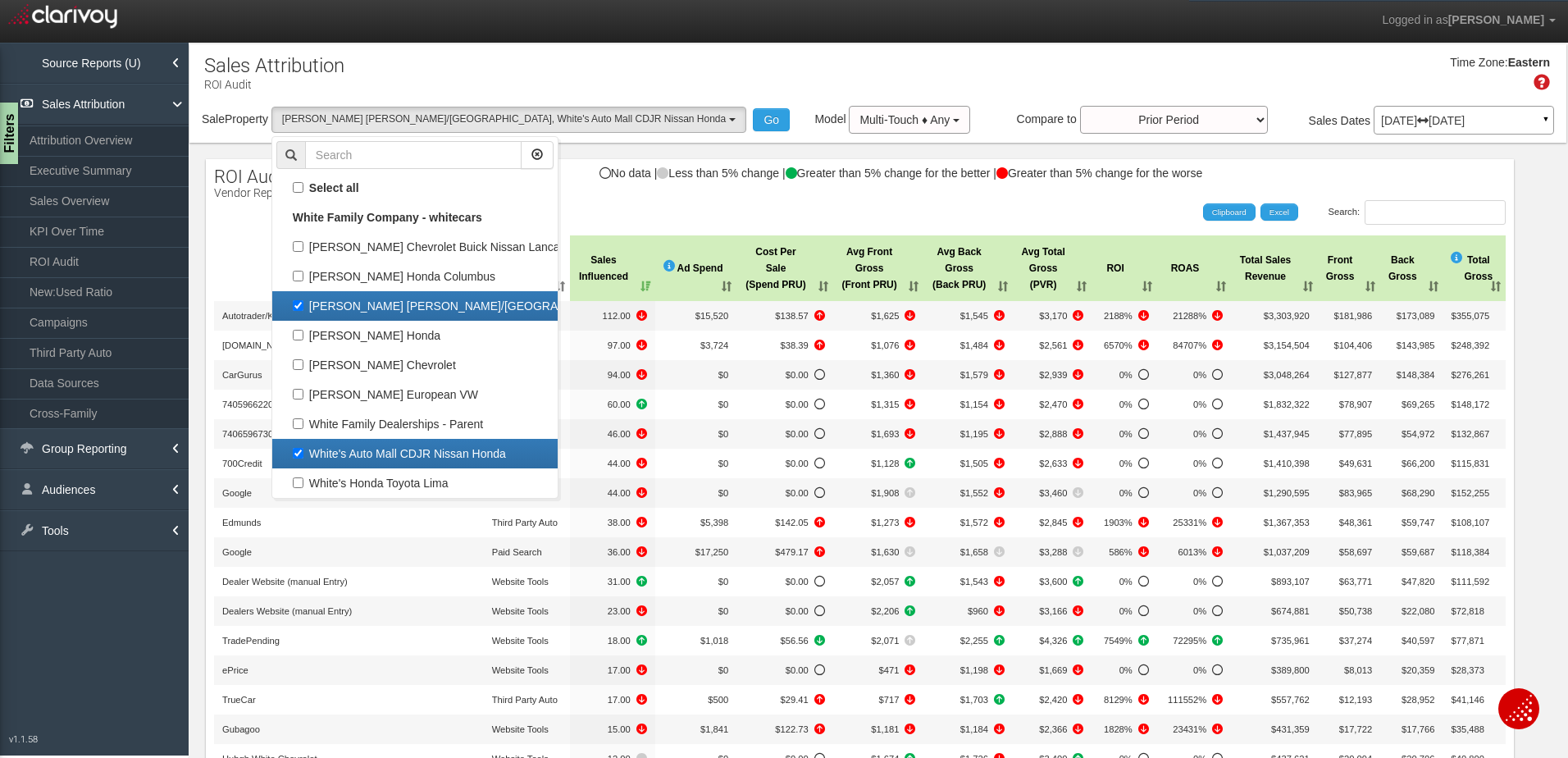
click at [443, 311] on label "[PERSON_NAME] [PERSON_NAME]/[GEOGRAPHIC_DATA]" at bounding box center [414, 305] width 277 height 21
click at [303, 311] on input "[PERSON_NAME] [PERSON_NAME]/[GEOGRAPHIC_DATA]" at bounding box center [298, 305] width 11 height 11
checkbox input "false"
select select "object:352"
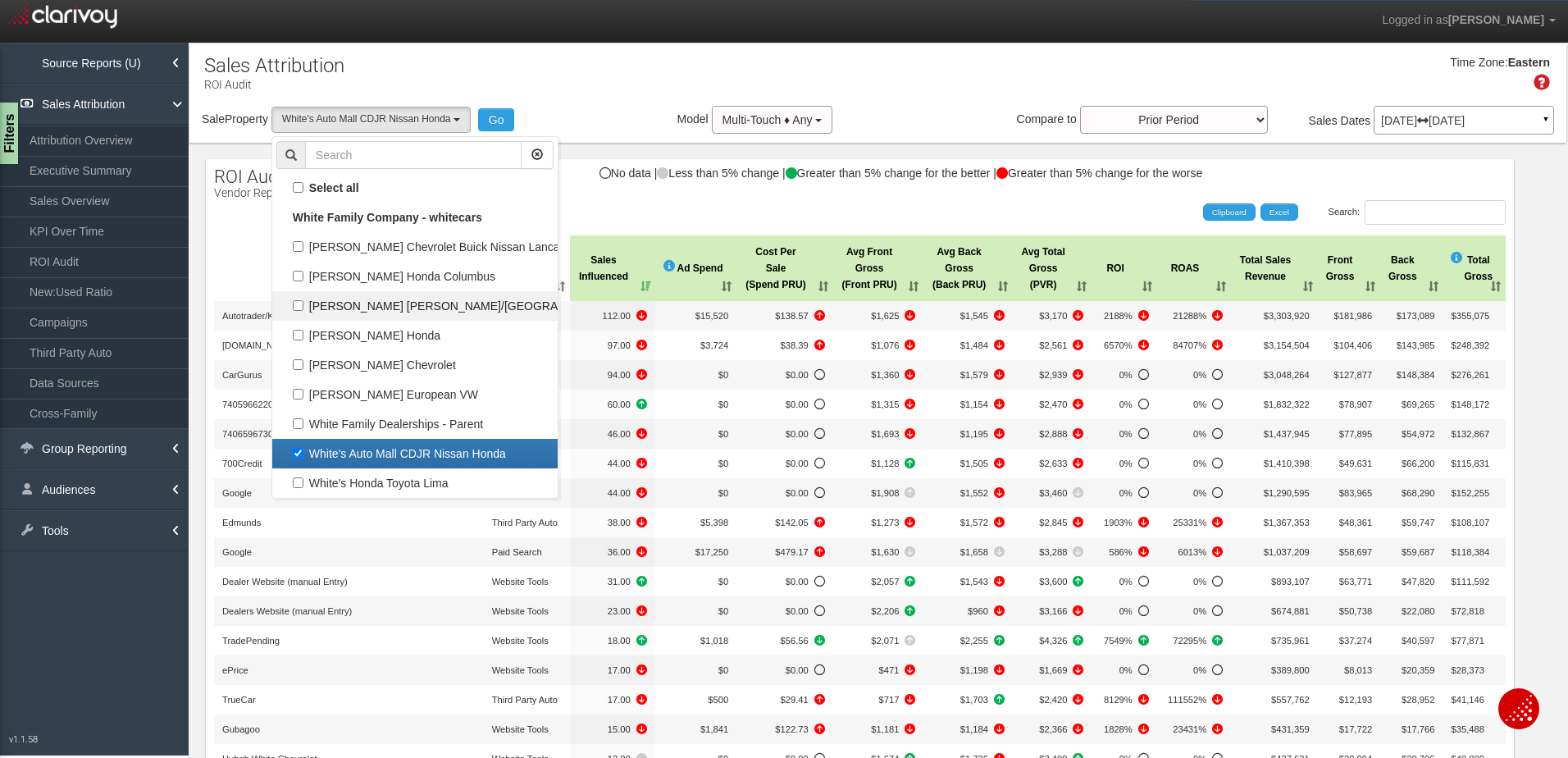
scroll to position [43, 0]
click at [495, 126] on button "Go" at bounding box center [496, 119] width 37 height 23
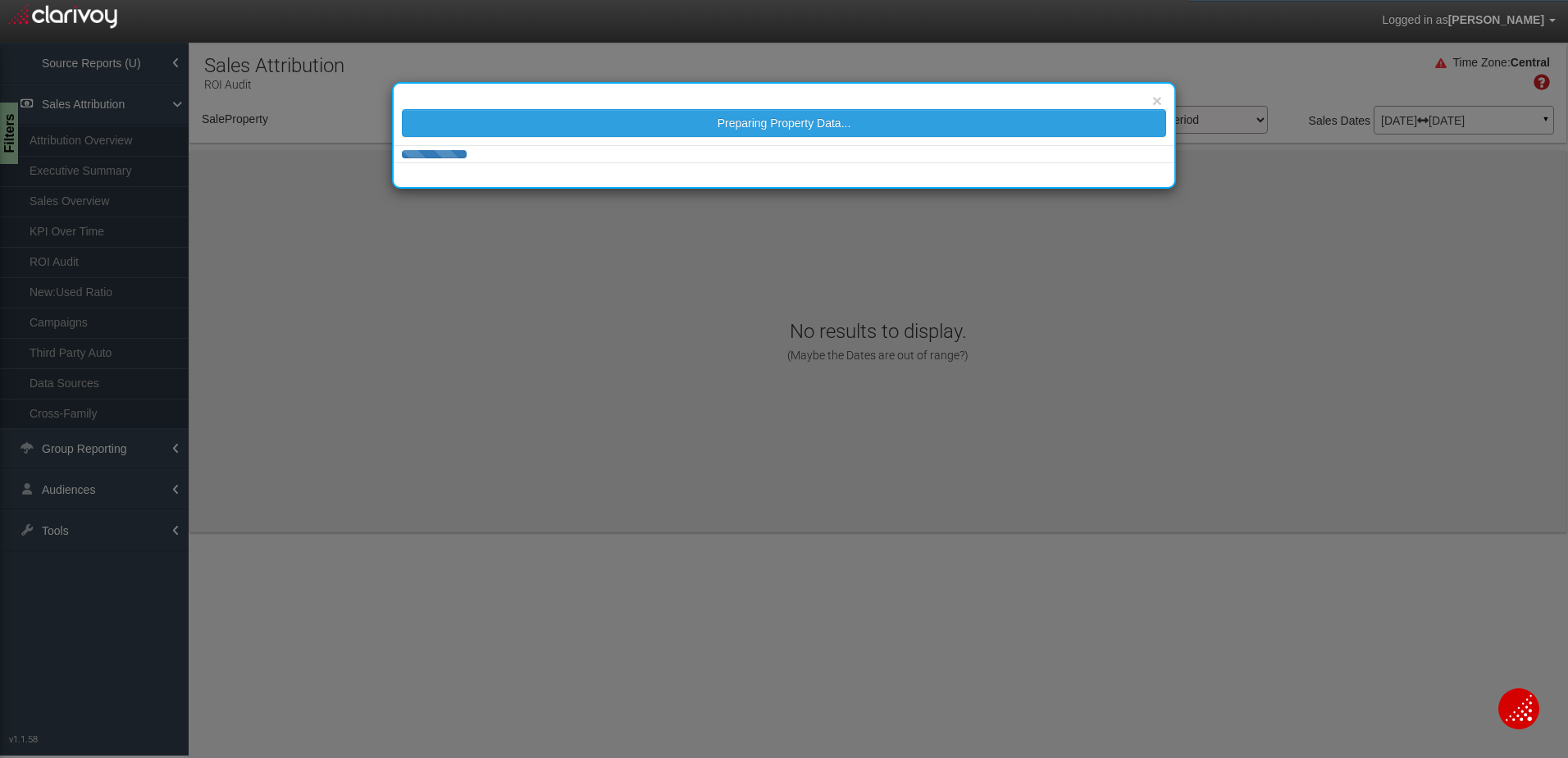
select select "object:417"
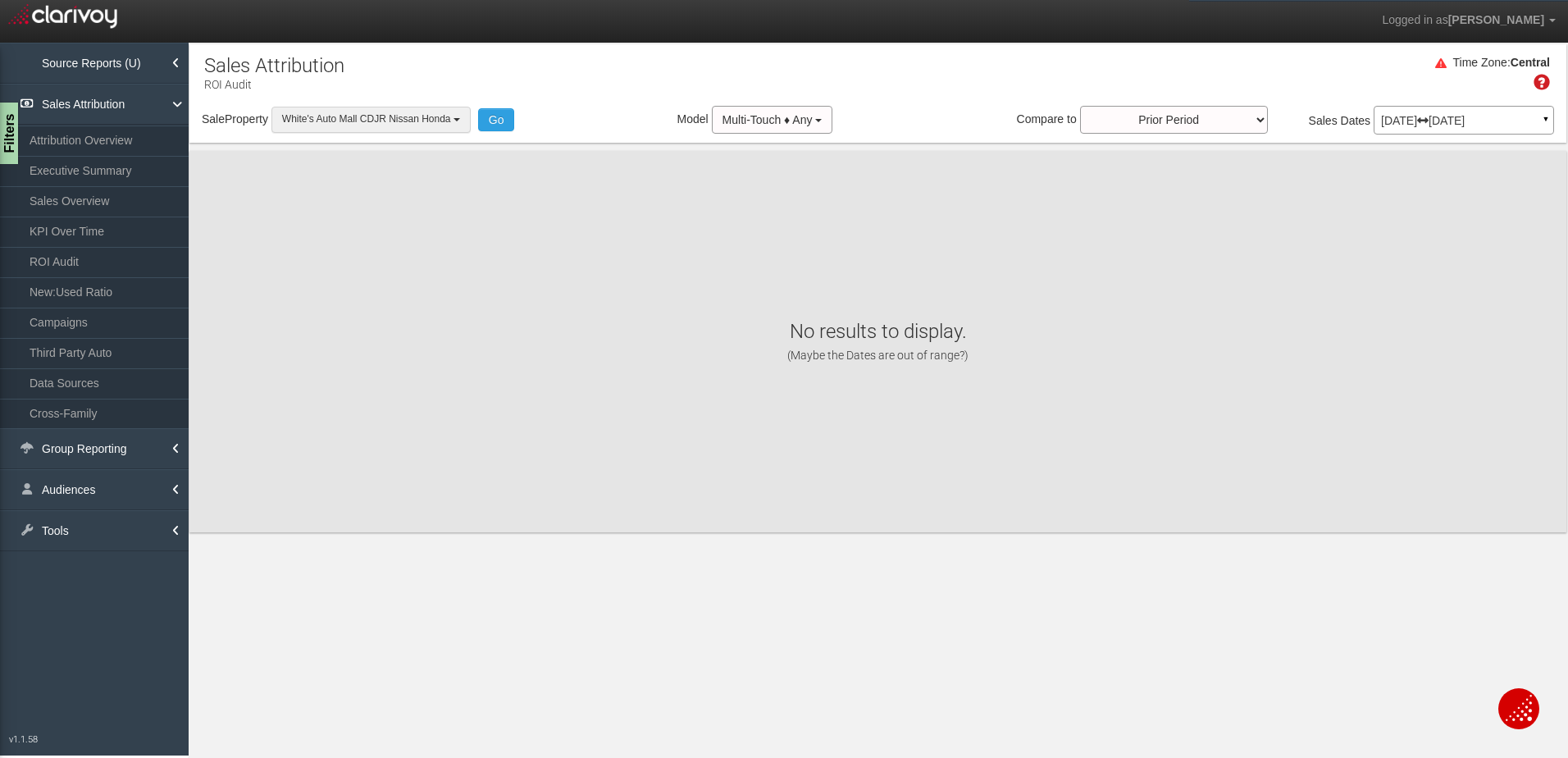
click at [428, 121] on span "White's Auto Mall CDJR Nissan Honda" at bounding box center [366, 119] width 169 height 12
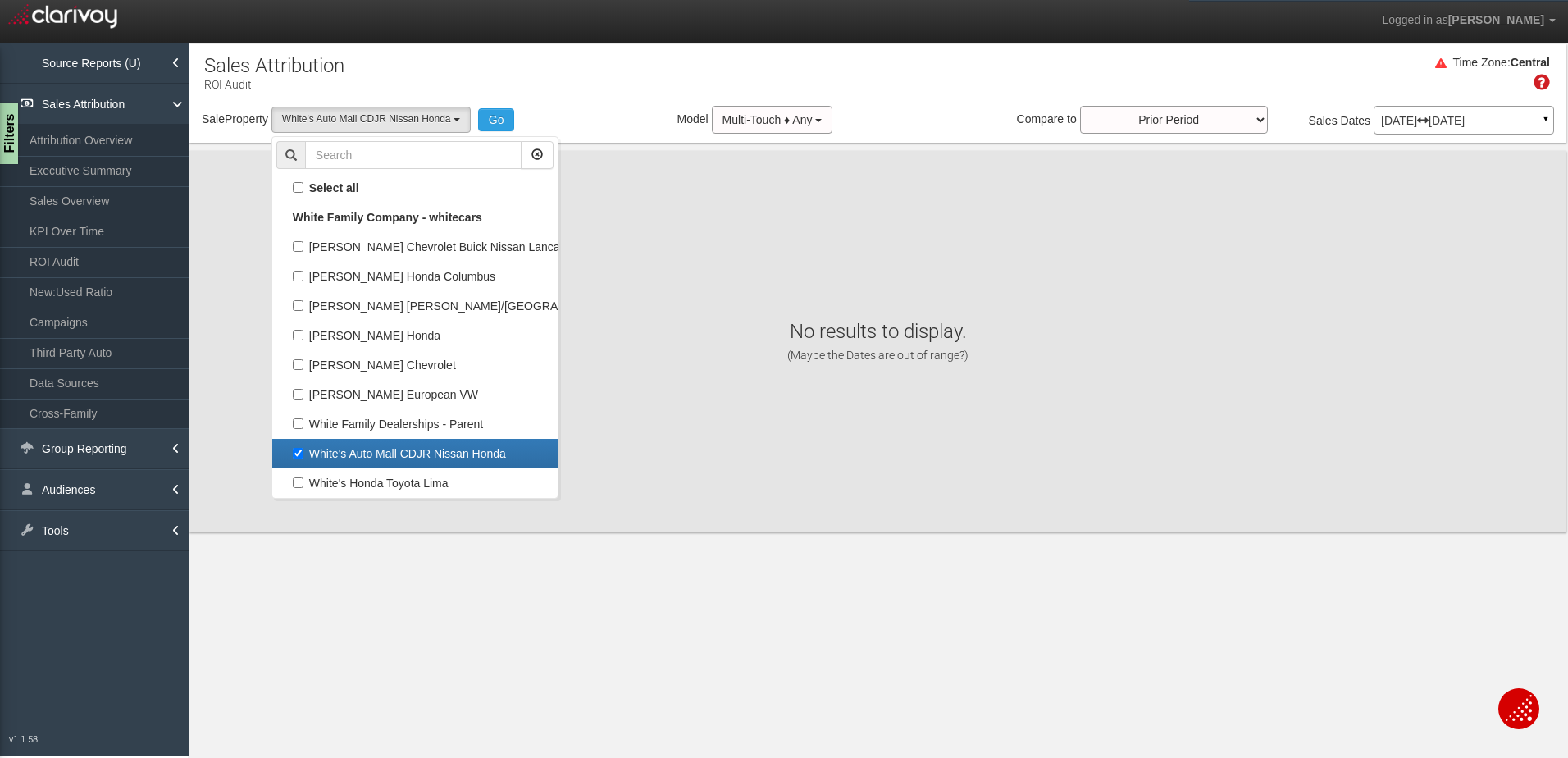
click at [624, 315] on div "No results to display. (Maybe the Dates are out of range?)" at bounding box center [877, 341] width 1377 height 381
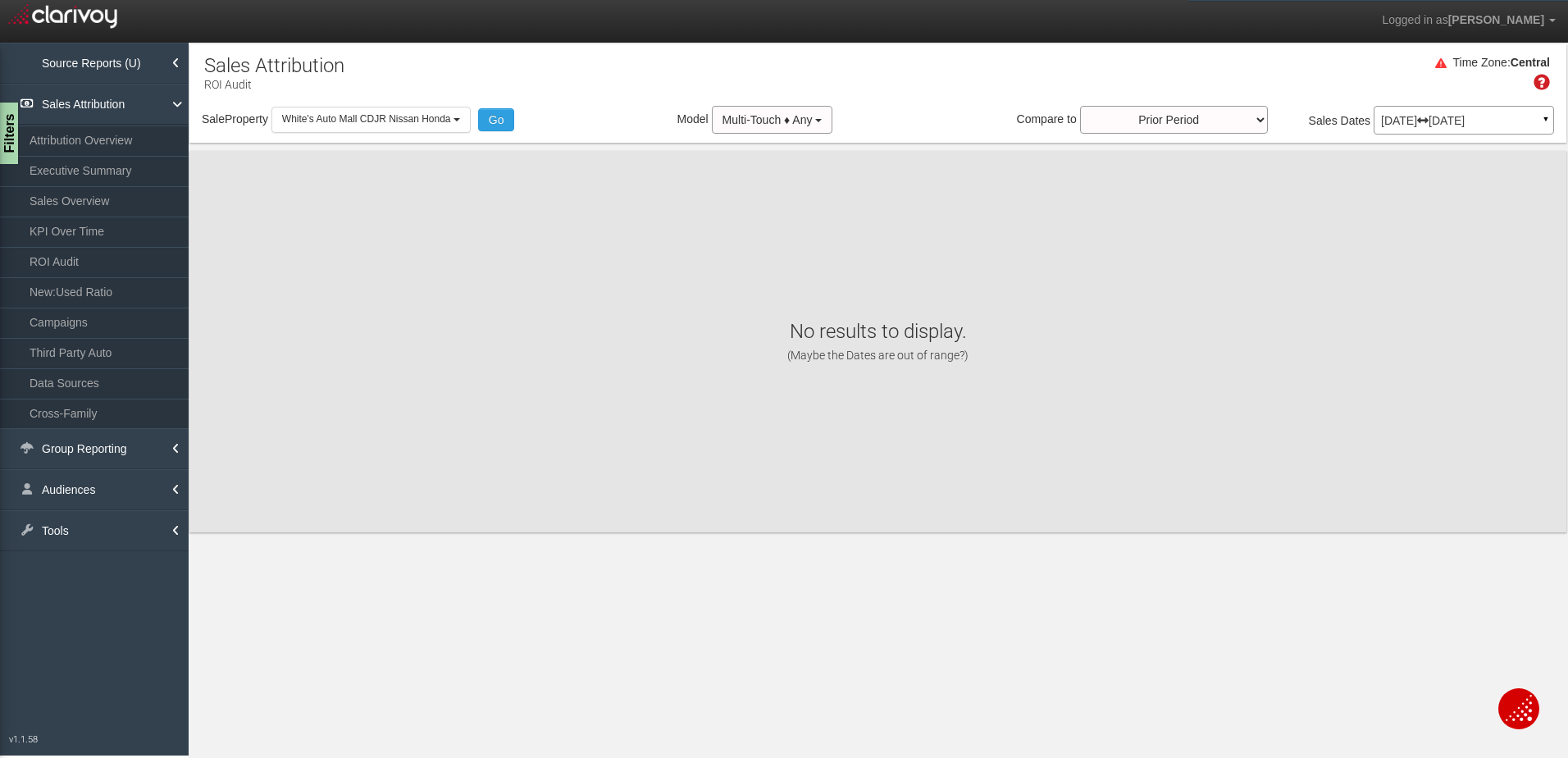
click at [1415, 116] on p "[DATE] [DATE]" at bounding box center [1463, 121] width 165 height 12
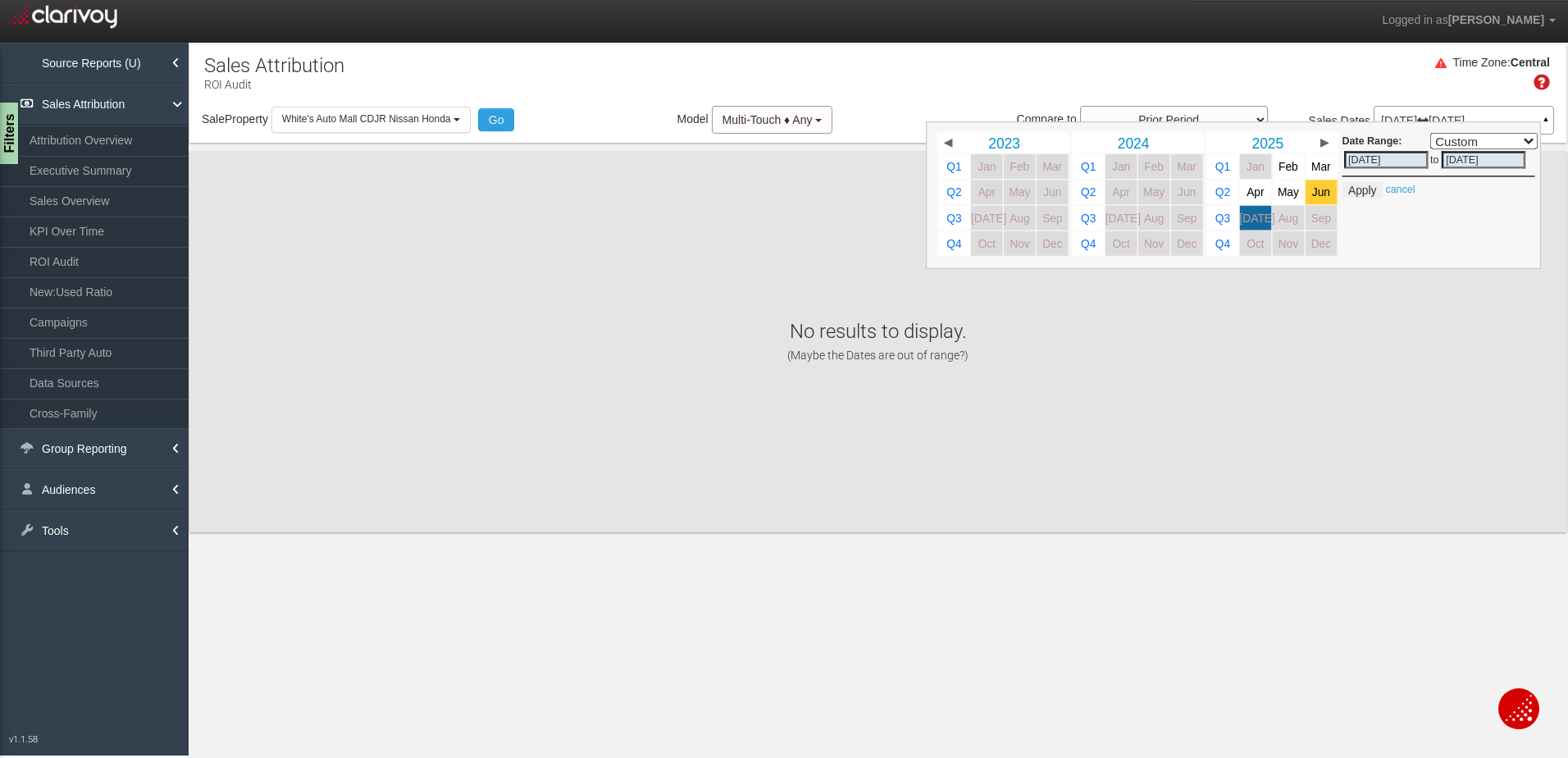
click at [1330, 193] on span "Jun" at bounding box center [1321, 192] width 18 height 12
select select ","
type input "[DATE]"
click at [1357, 194] on button "Apply" at bounding box center [1362, 190] width 40 height 16
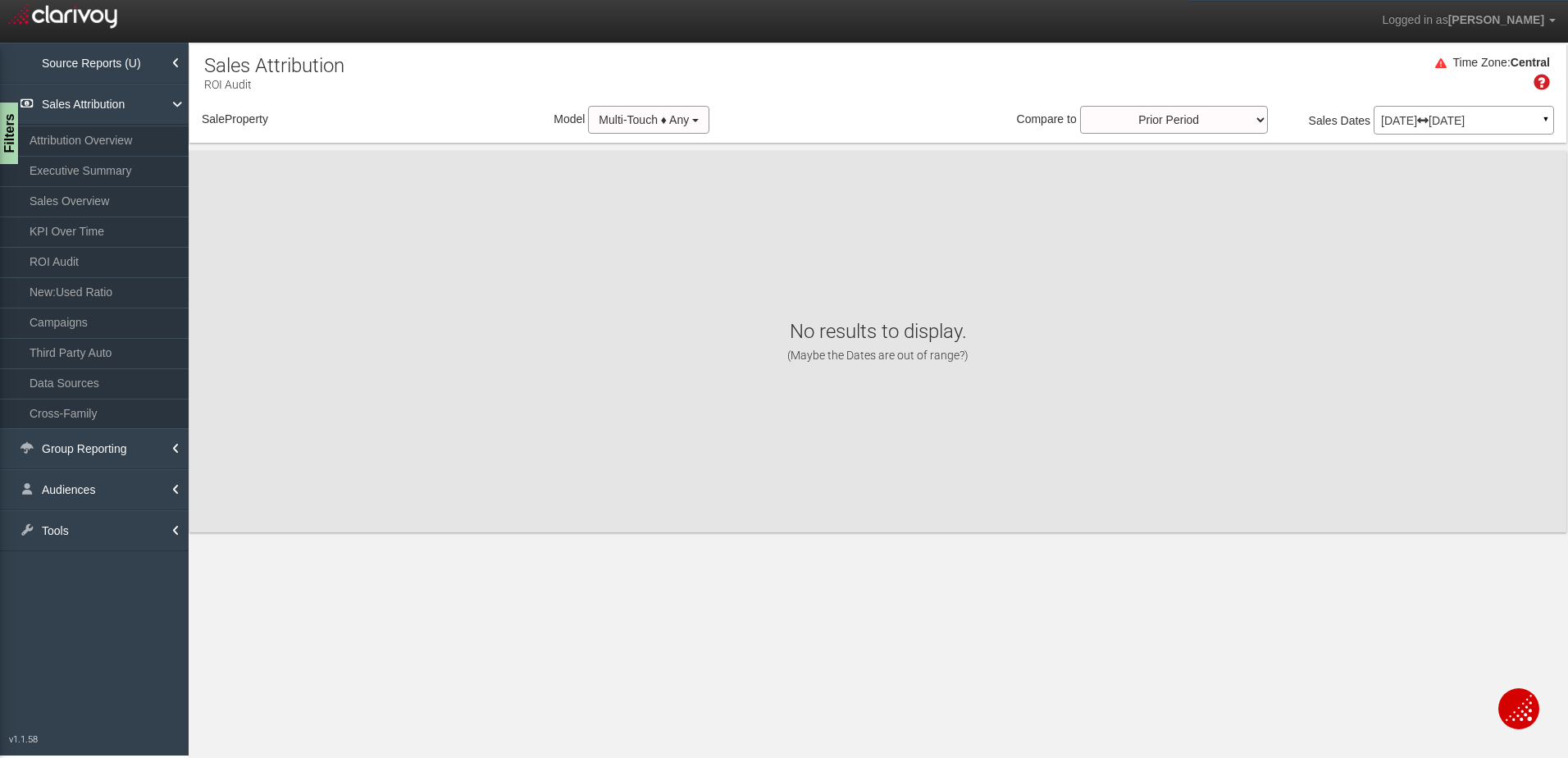
select select "object:464"
